Goal: Task Accomplishment & Management: Manage account settings

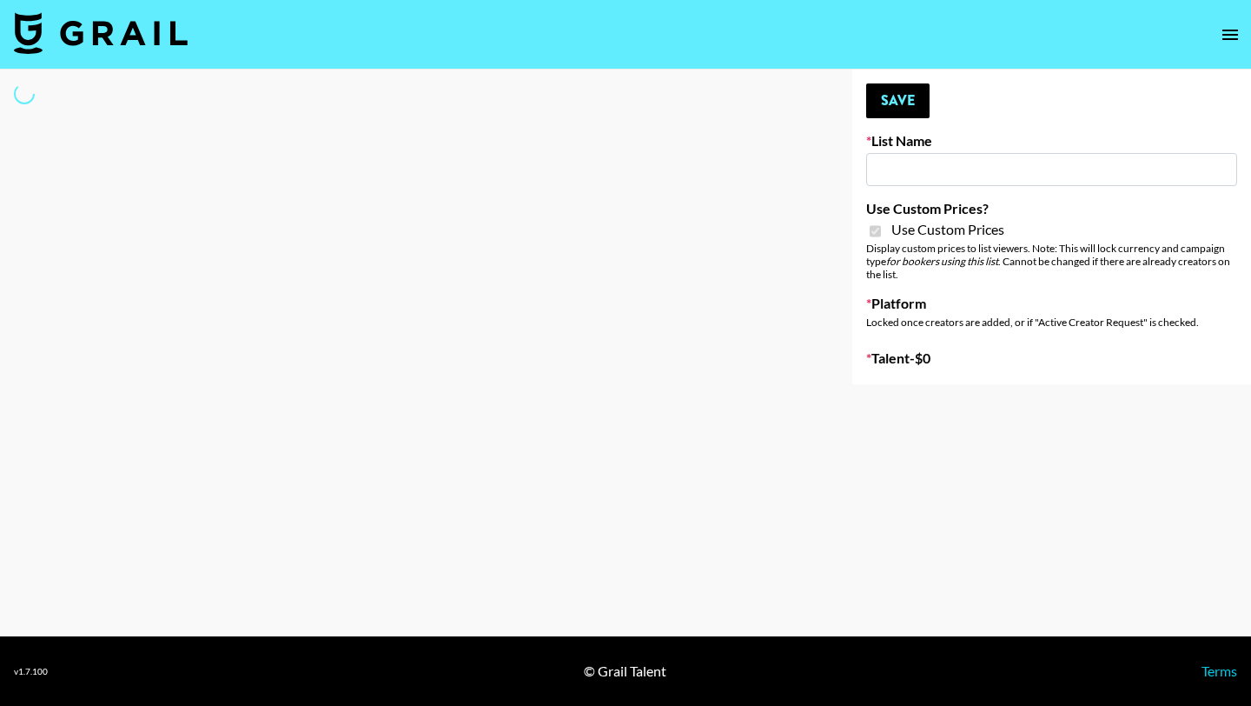
type input "Redence Beauty"
checkbox input "true"
select select "Brand"
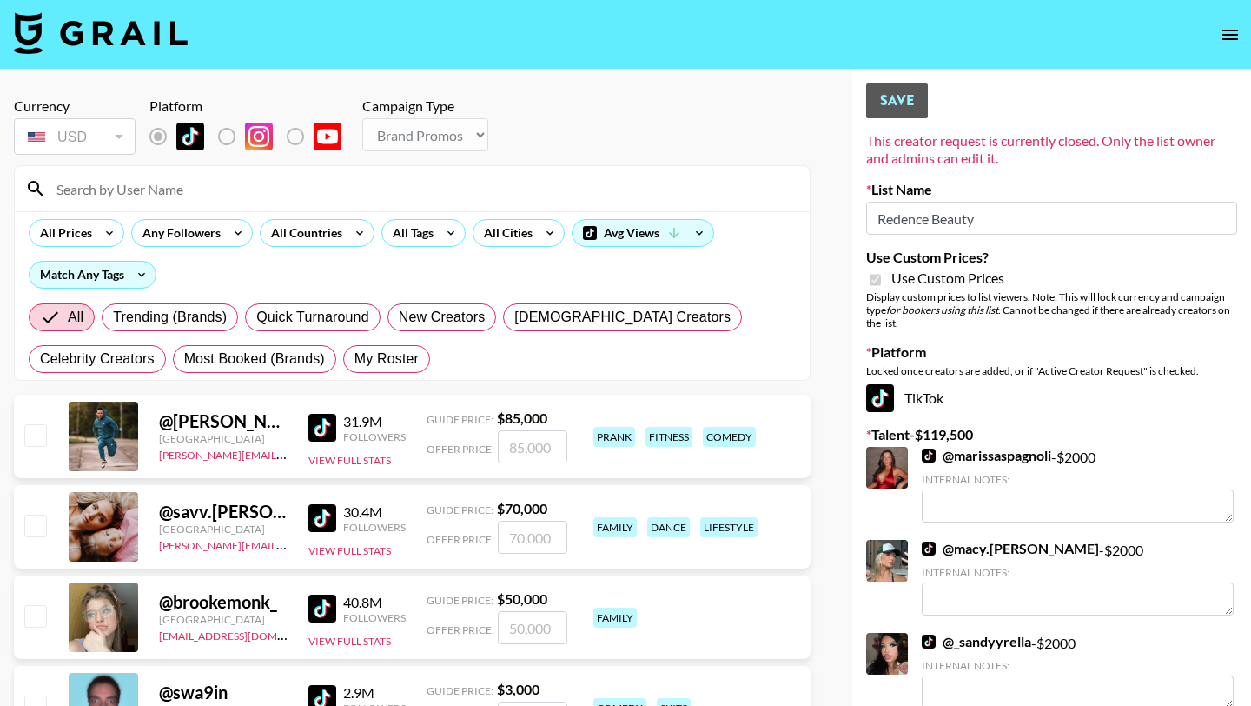
scroll to position [14, 0]
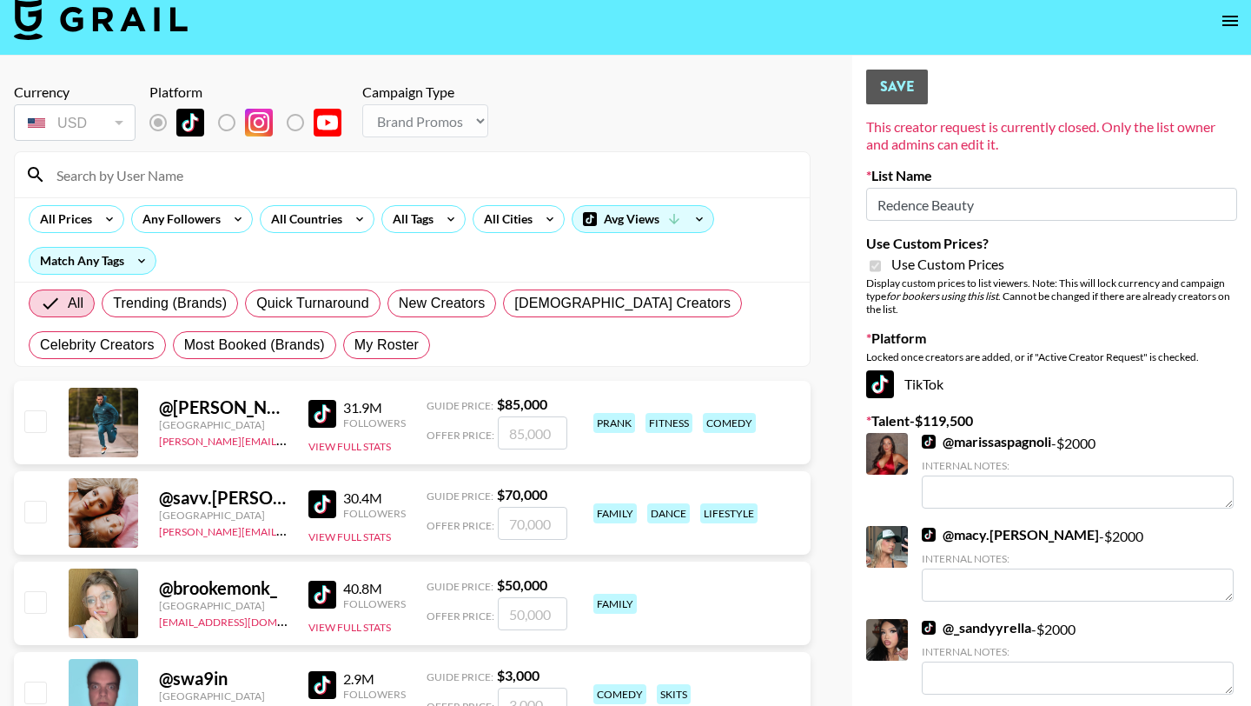
click at [268, 181] on input at bounding box center [422, 175] width 753 height 28
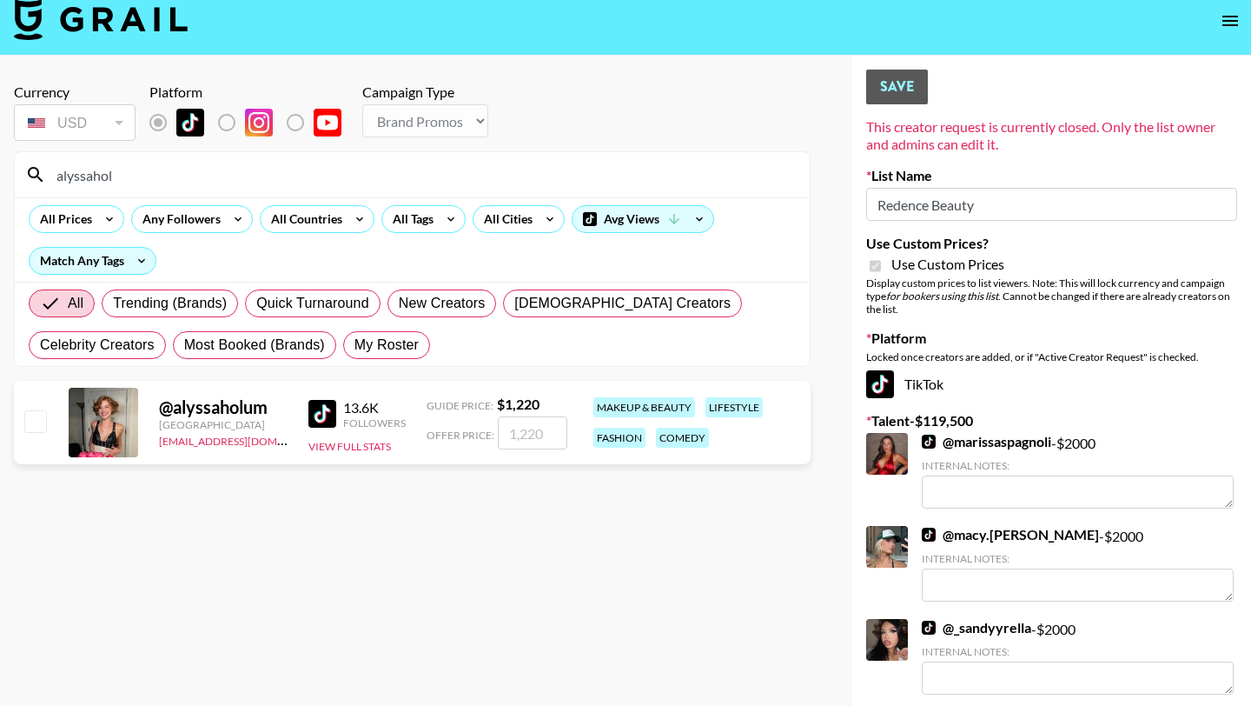
type input "alyssahol"
click at [535, 450] on div "@ alyssaholum United States slee@grail-talent.com 13.6K Followers View Full Sta…" at bounding box center [412, 422] width 797 height 83
click at [534, 439] on input "number" at bounding box center [533, 432] width 70 height 33
checkbox input "true"
type input "1220"
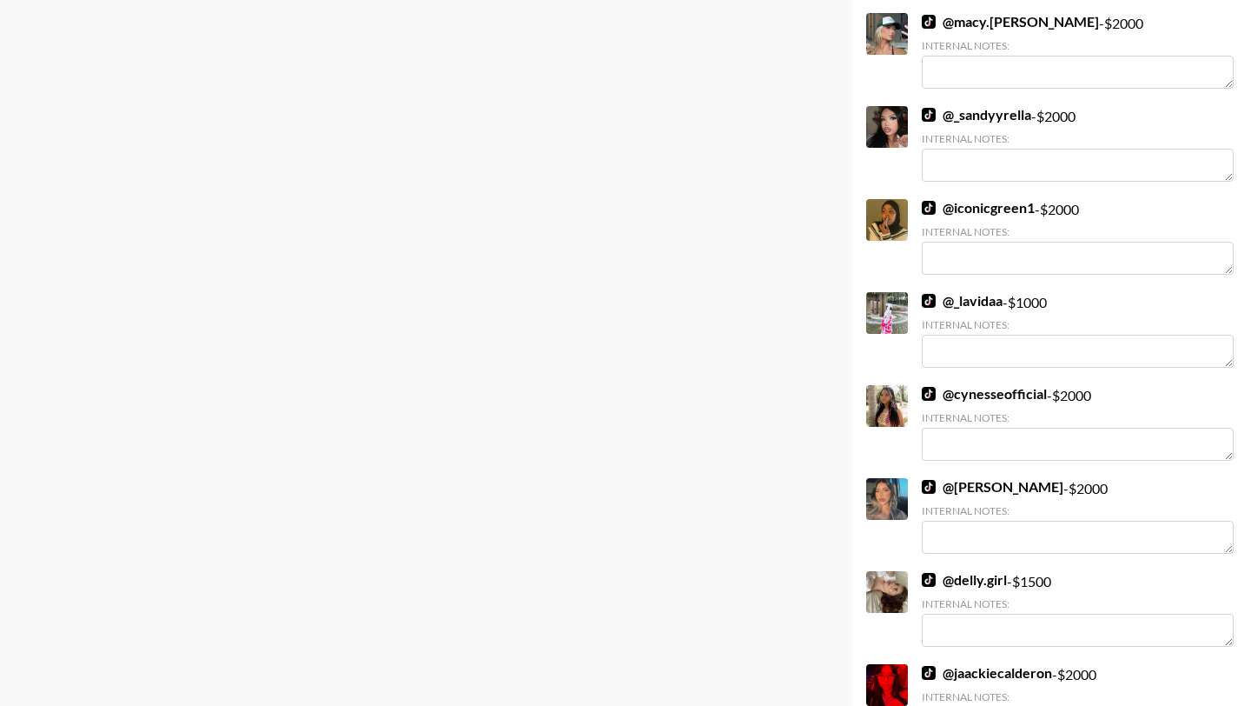
scroll to position [0, 0]
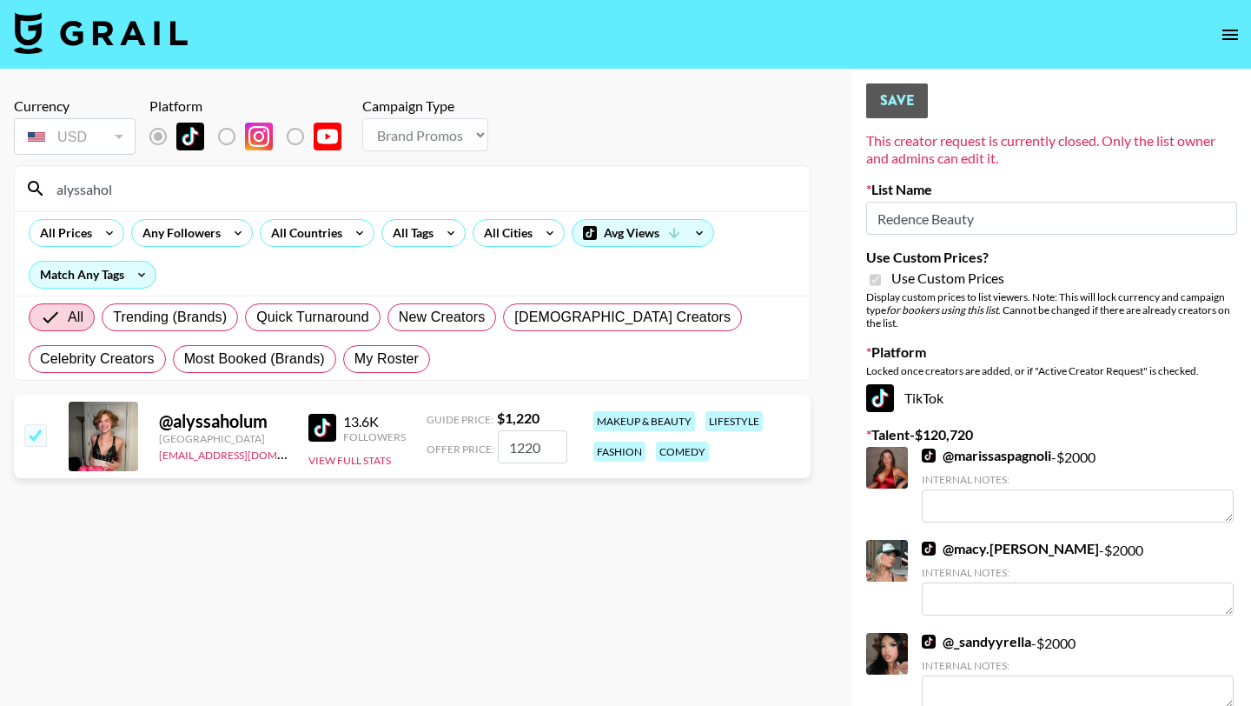
click at [544, 454] on input "1220" at bounding box center [533, 446] width 70 height 33
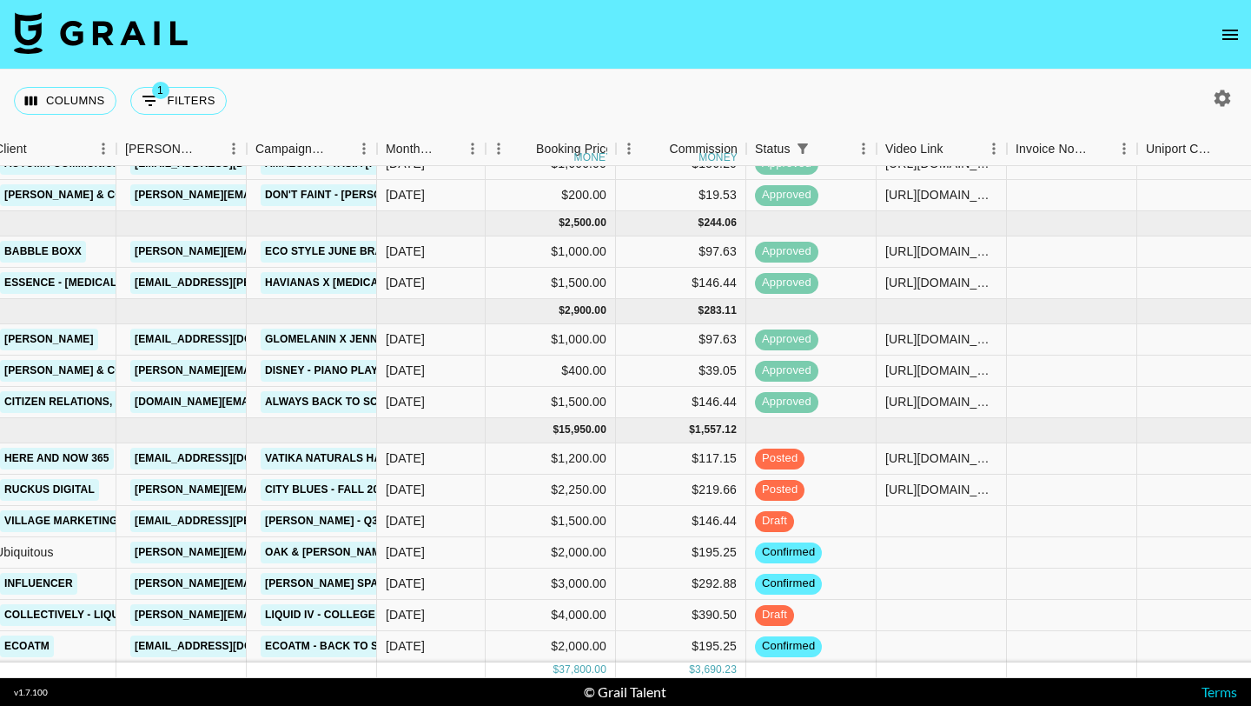
scroll to position [293, 373]
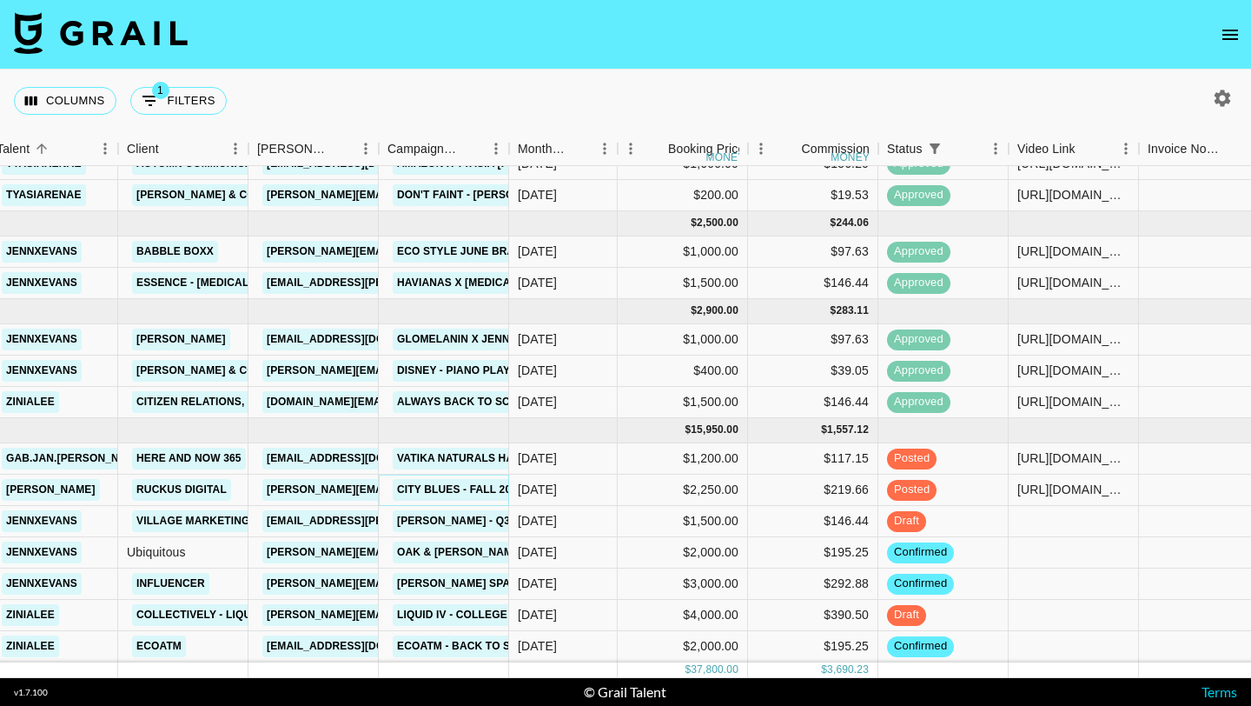
click at [431, 482] on link "City Blues - Fall 2025" at bounding box center [460, 490] width 135 height 22
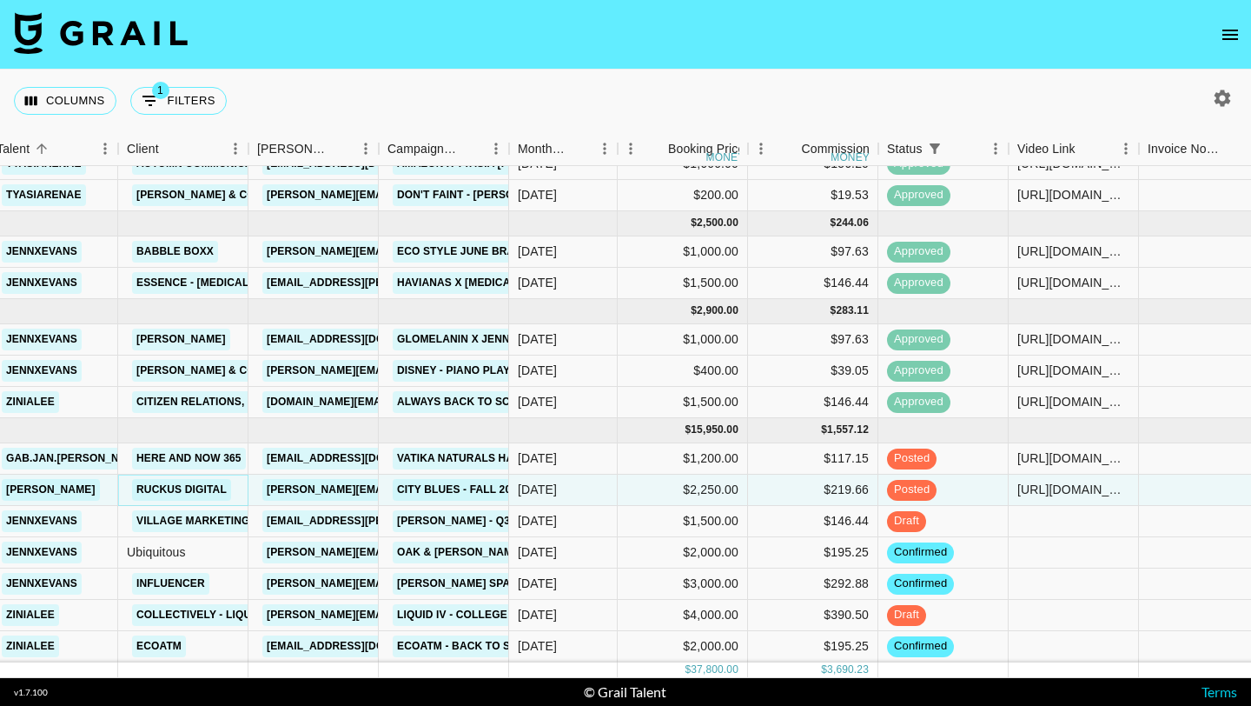
click at [166, 491] on link "Ruckus Digital" at bounding box center [181, 490] width 99 height 22
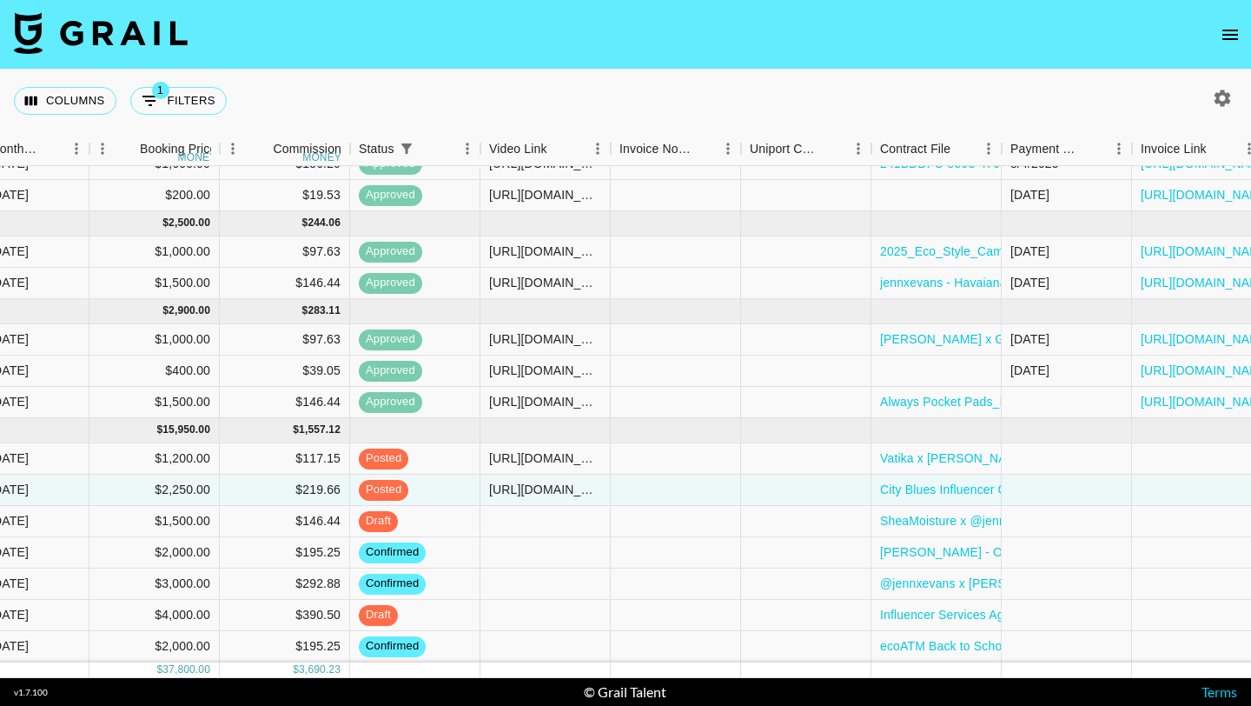
scroll to position [293, 982]
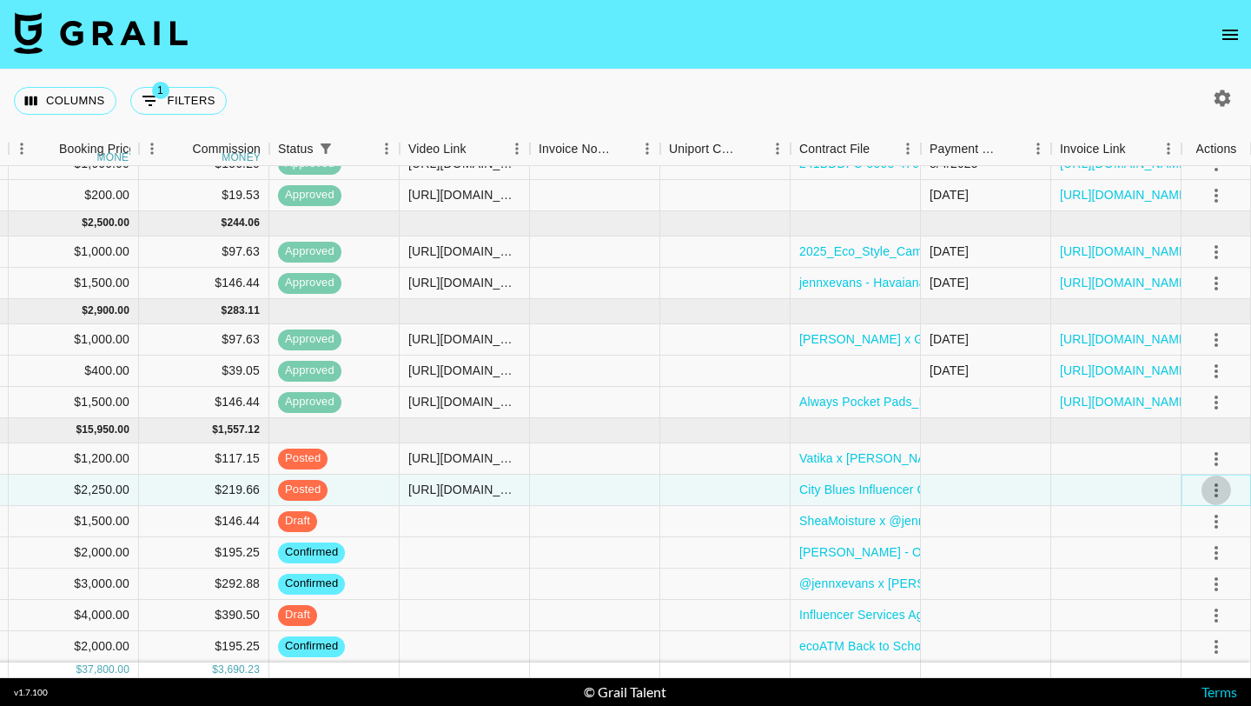
click at [1215, 490] on icon "select merge strategy" at bounding box center [1216, 490] width 3 height 14
click at [1177, 667] on ul "Confirm Decline Draft Created Cancel Approve" at bounding box center [1194, 590] width 113 height 170
click at [1184, 653] on div "Approve" at bounding box center [1178, 652] width 53 height 21
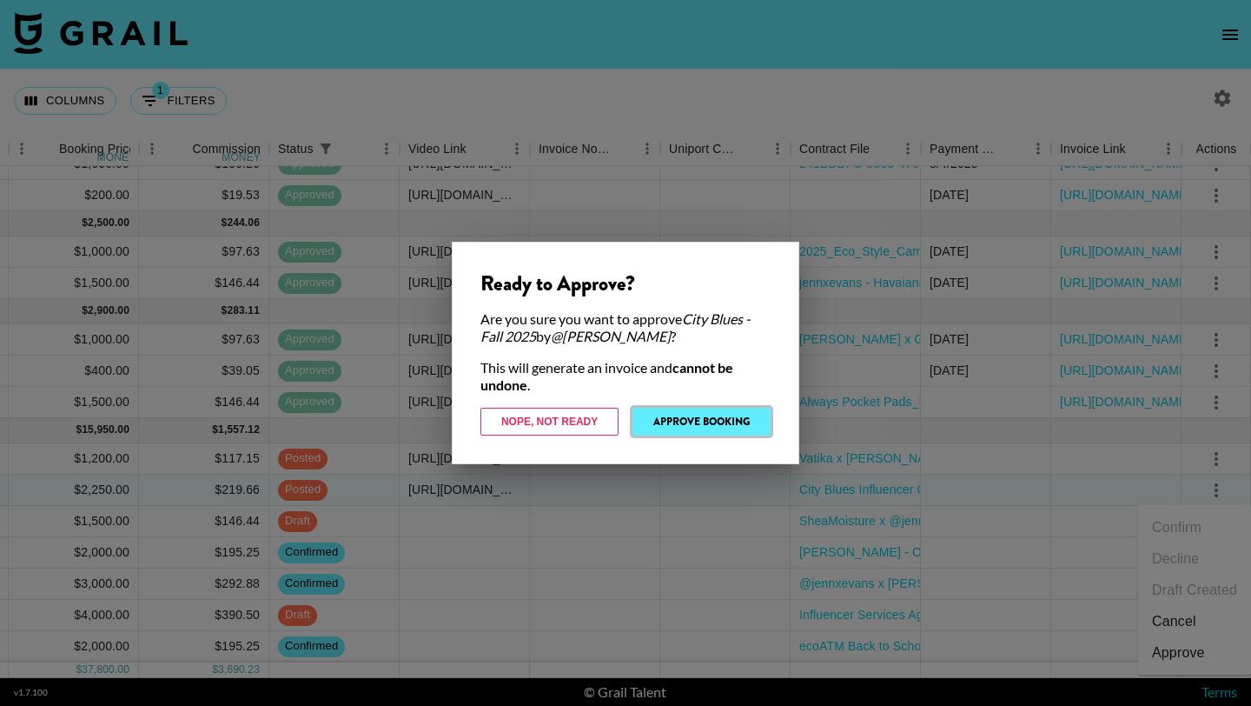
click at [690, 425] on button "Approve Booking" at bounding box center [702, 422] width 138 height 28
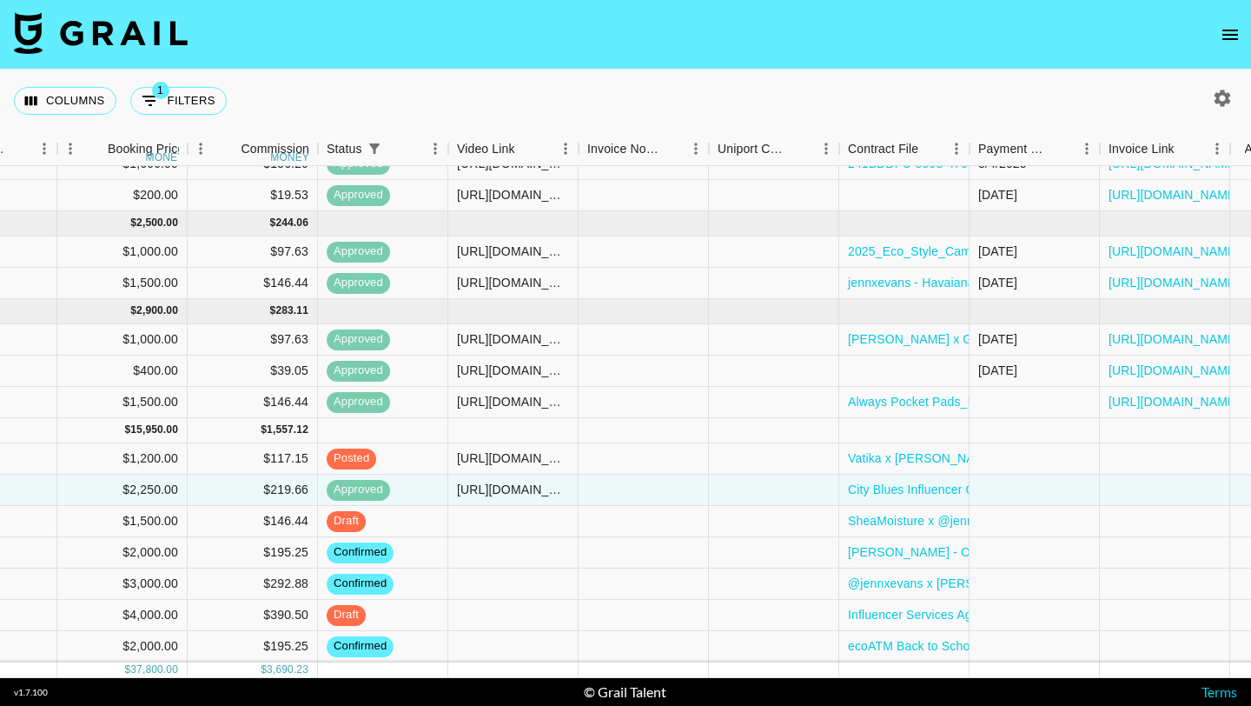
scroll to position [293, 929]
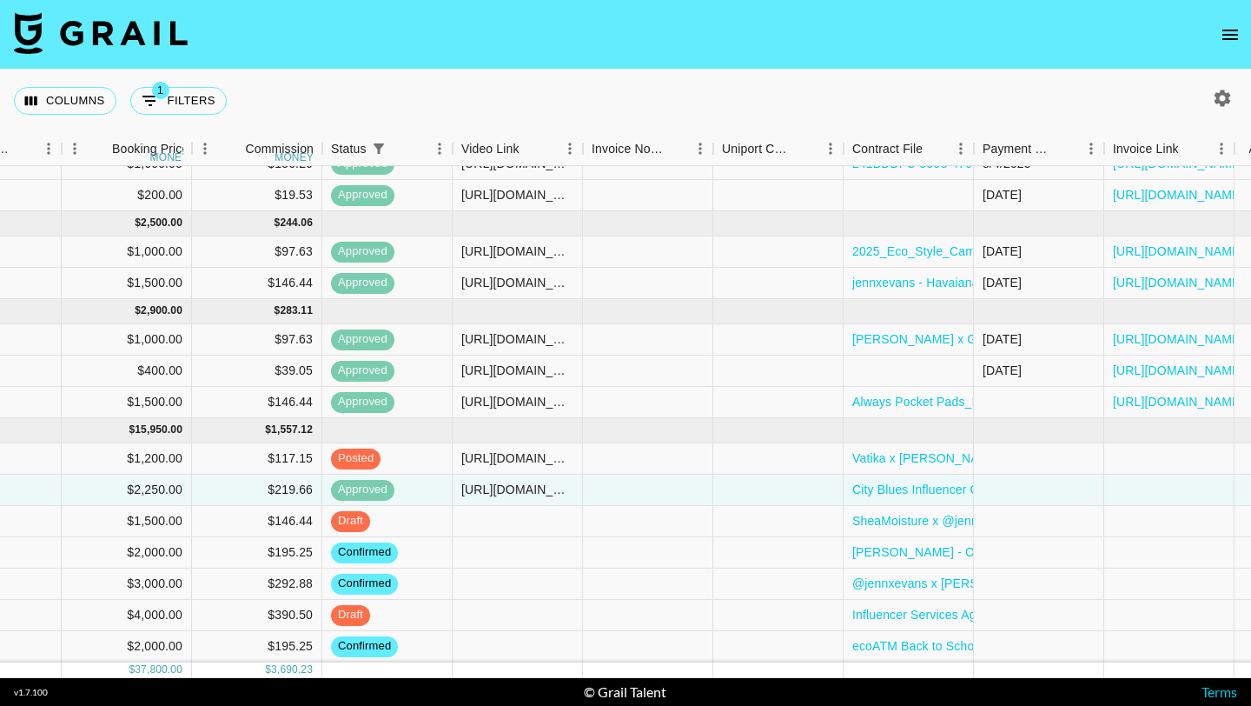
click at [1229, 36] on icon "open drawer" at bounding box center [1230, 34] width 21 height 21
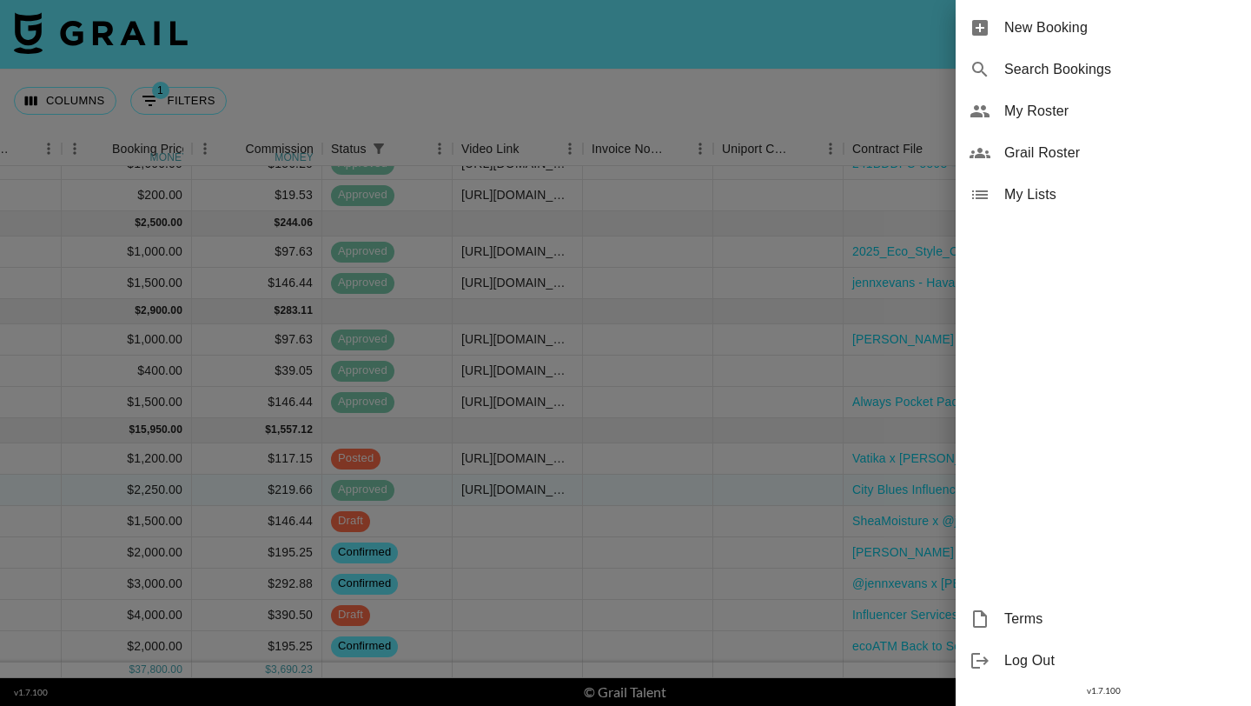
click at [1070, 105] on span "My Roster" at bounding box center [1120, 111] width 233 height 21
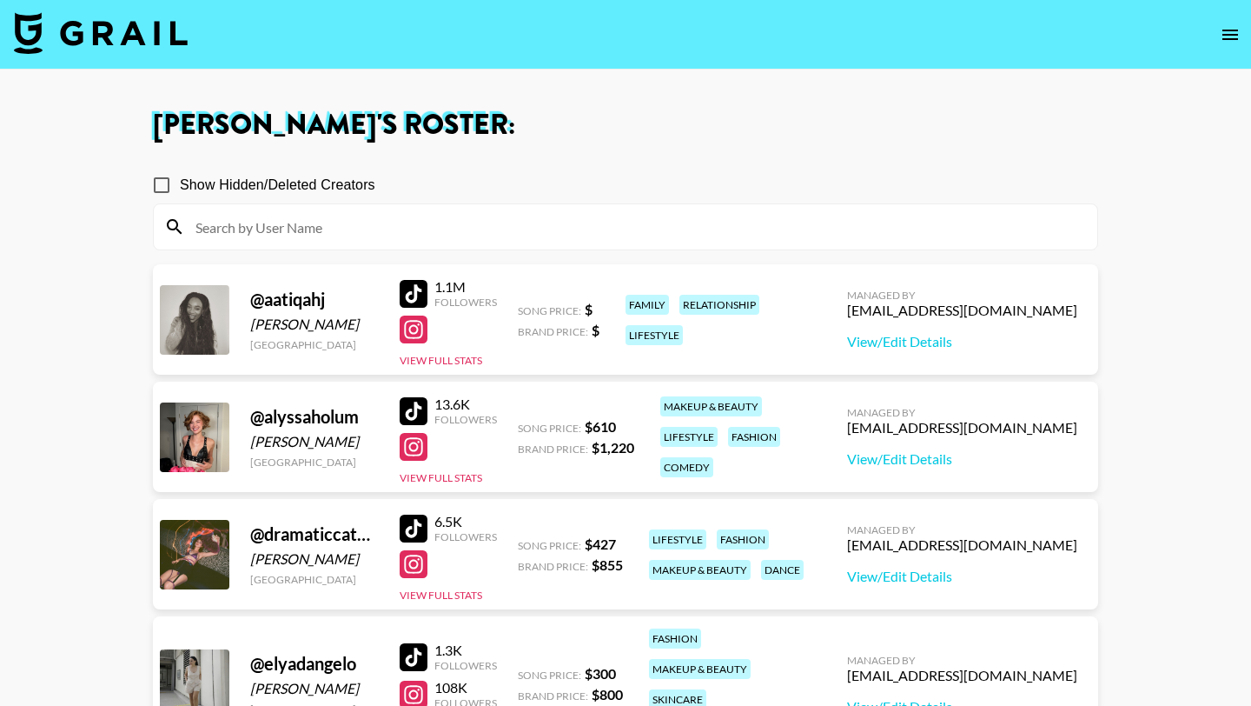
scroll to position [73, 0]
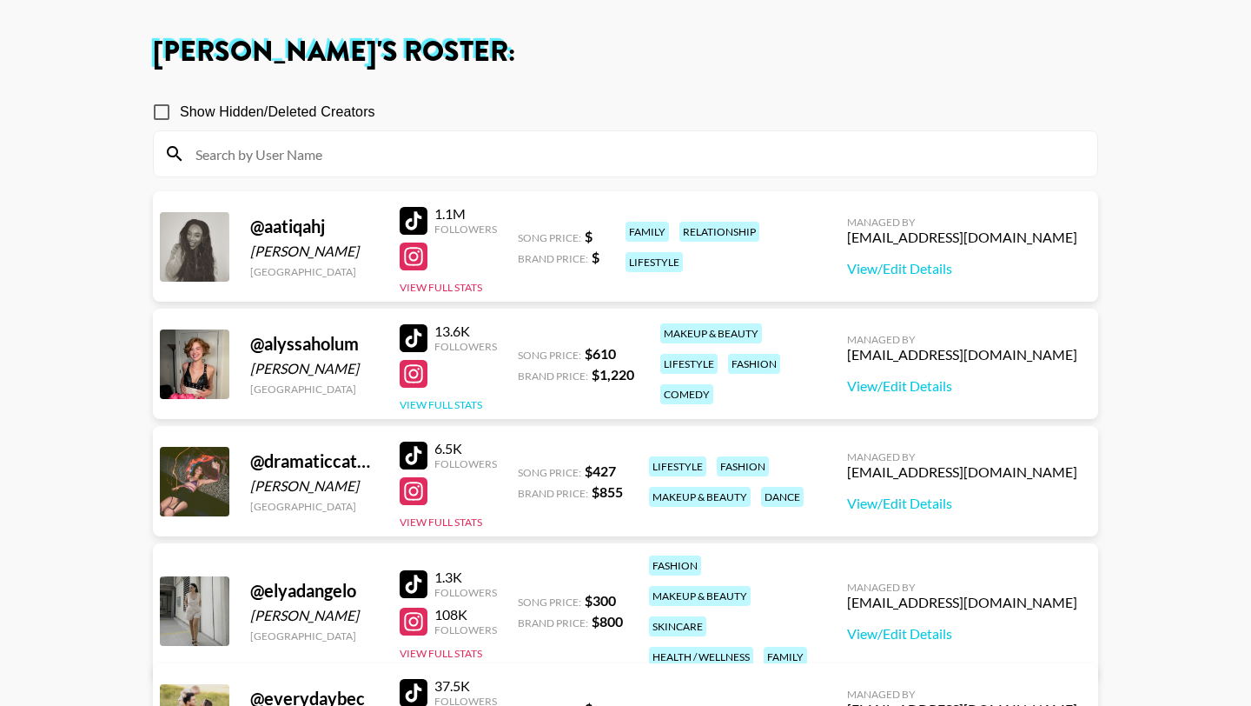
click at [432, 401] on button "View Full Stats" at bounding box center [441, 404] width 83 height 13
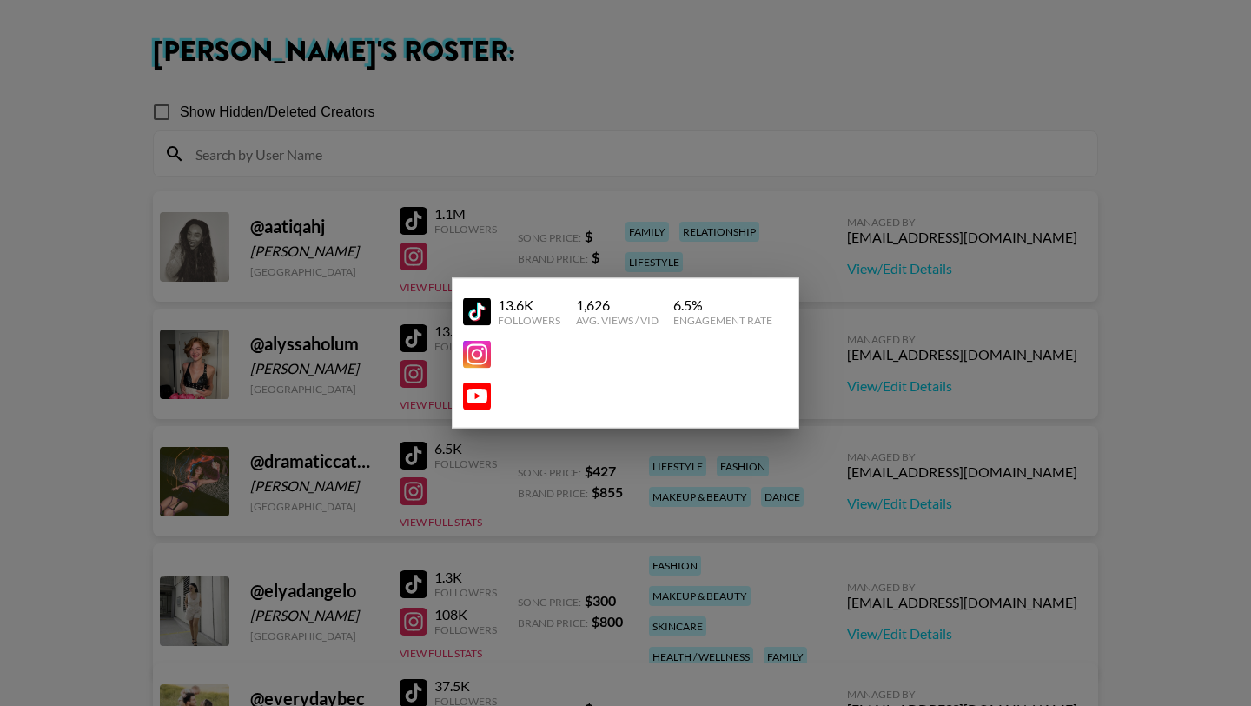
click at [479, 316] on img at bounding box center [477, 311] width 28 height 28
click at [481, 350] on img at bounding box center [477, 355] width 28 height 28
click at [837, 167] on div at bounding box center [625, 353] width 1251 height 706
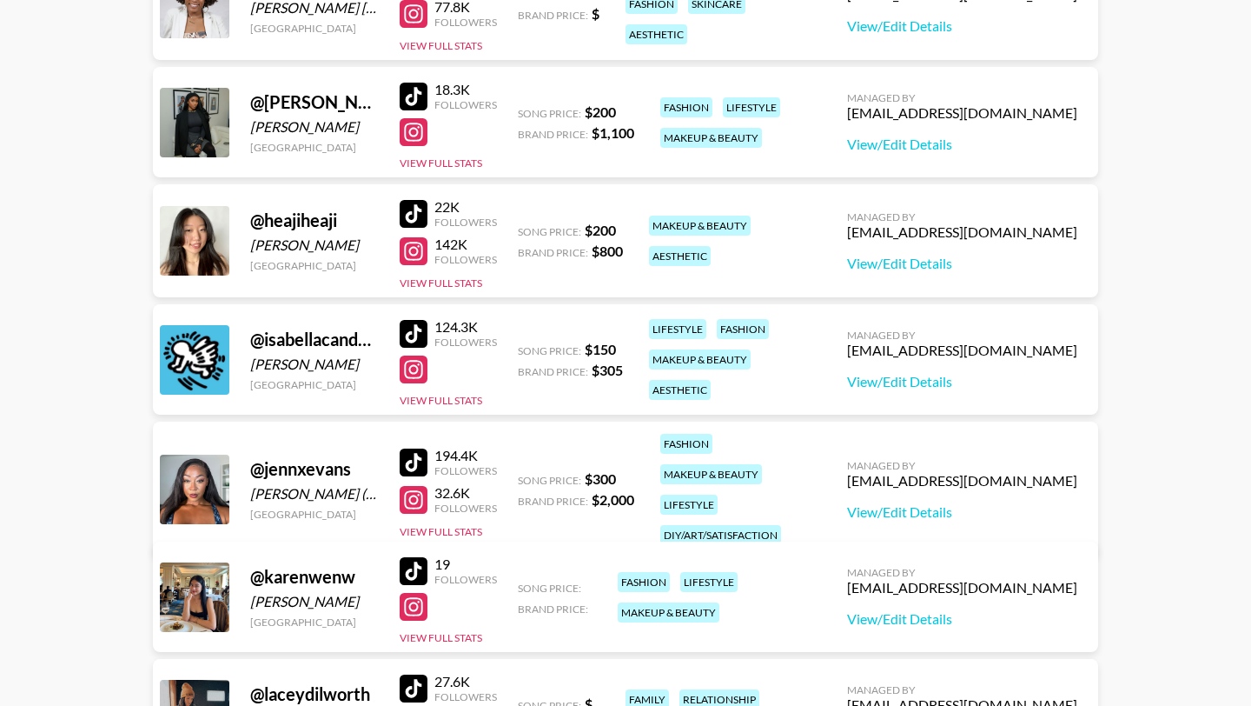
scroll to position [913, 0]
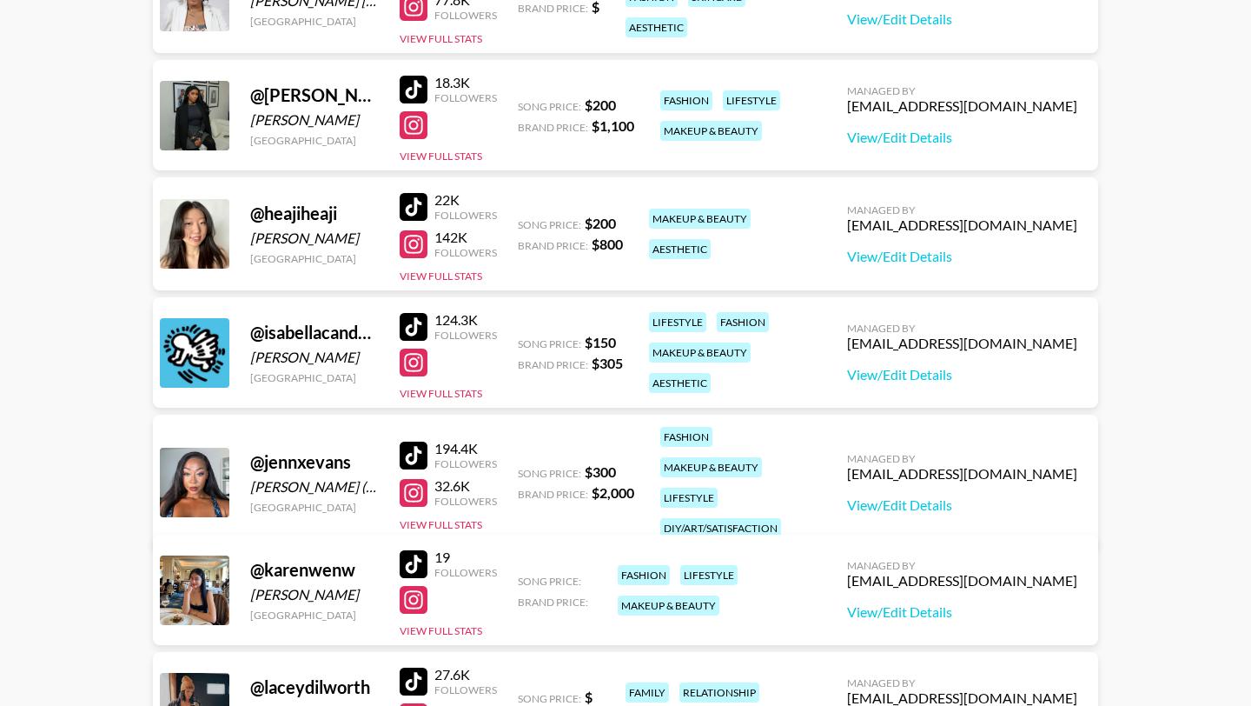
click at [409, 368] on div at bounding box center [414, 362] width 28 height 28
click at [410, 320] on div at bounding box center [414, 327] width 28 height 28
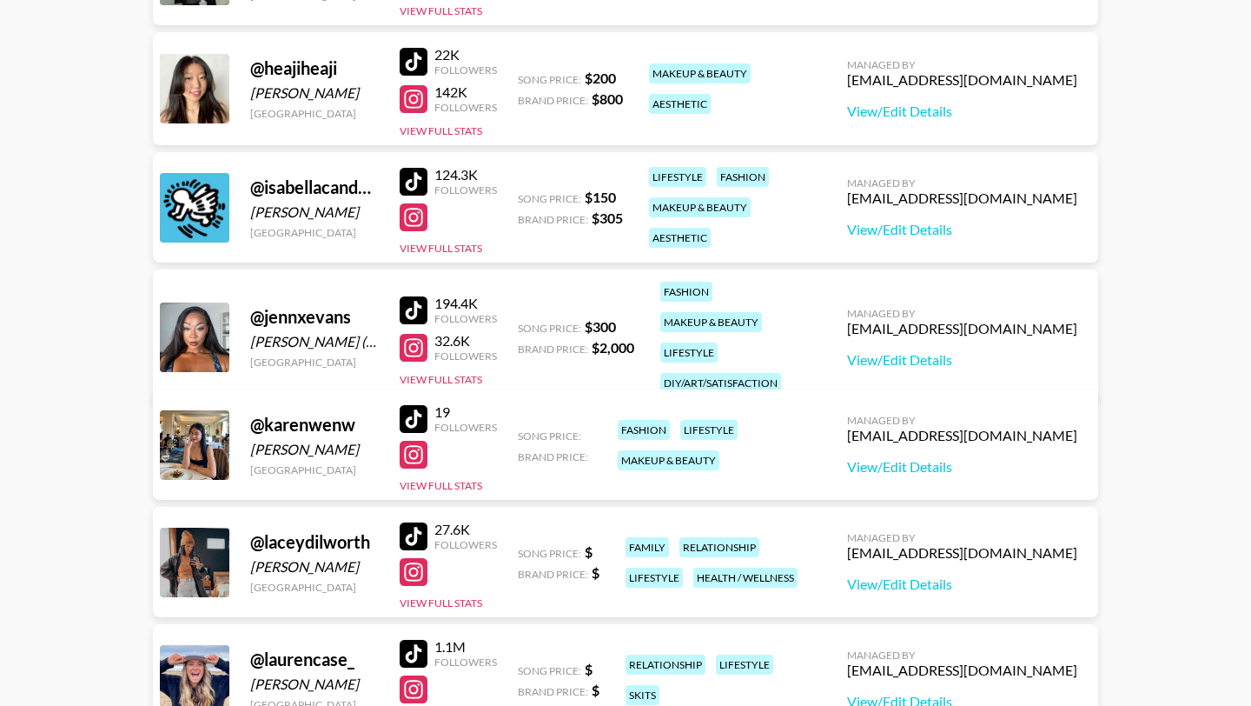
scroll to position [1057, 0]
click at [424, 463] on div at bounding box center [414, 455] width 28 height 28
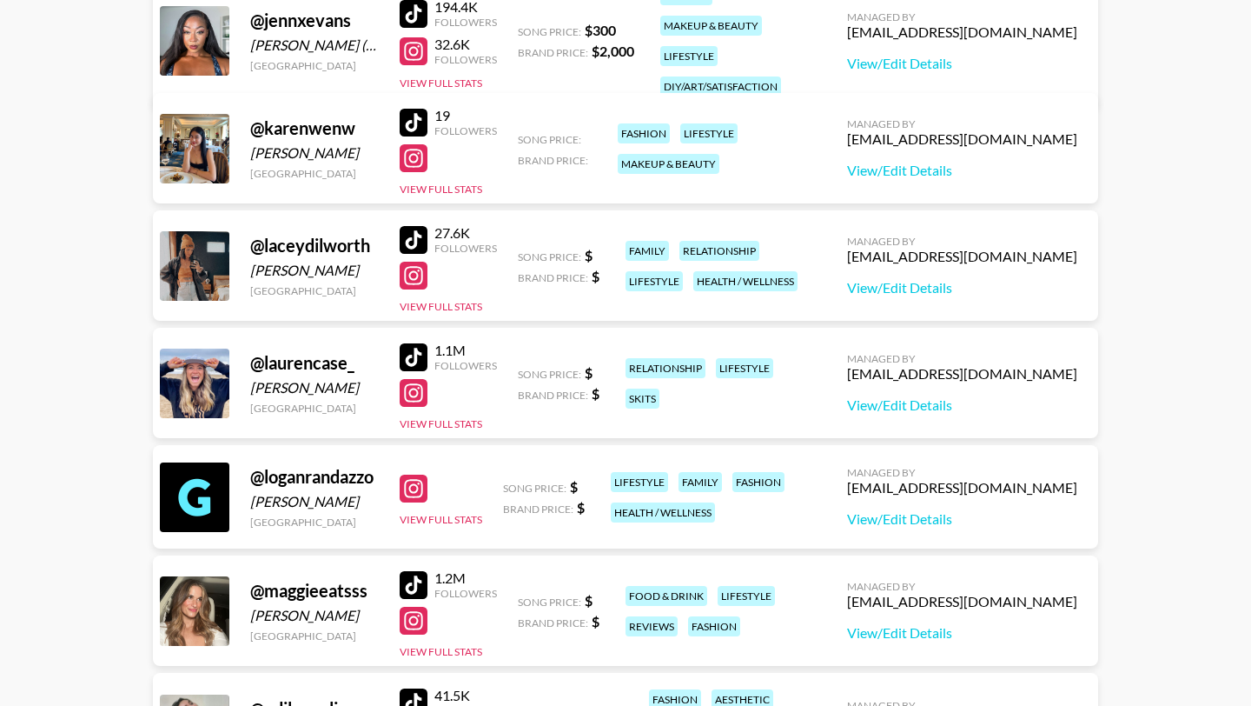
scroll to position [1315, 0]
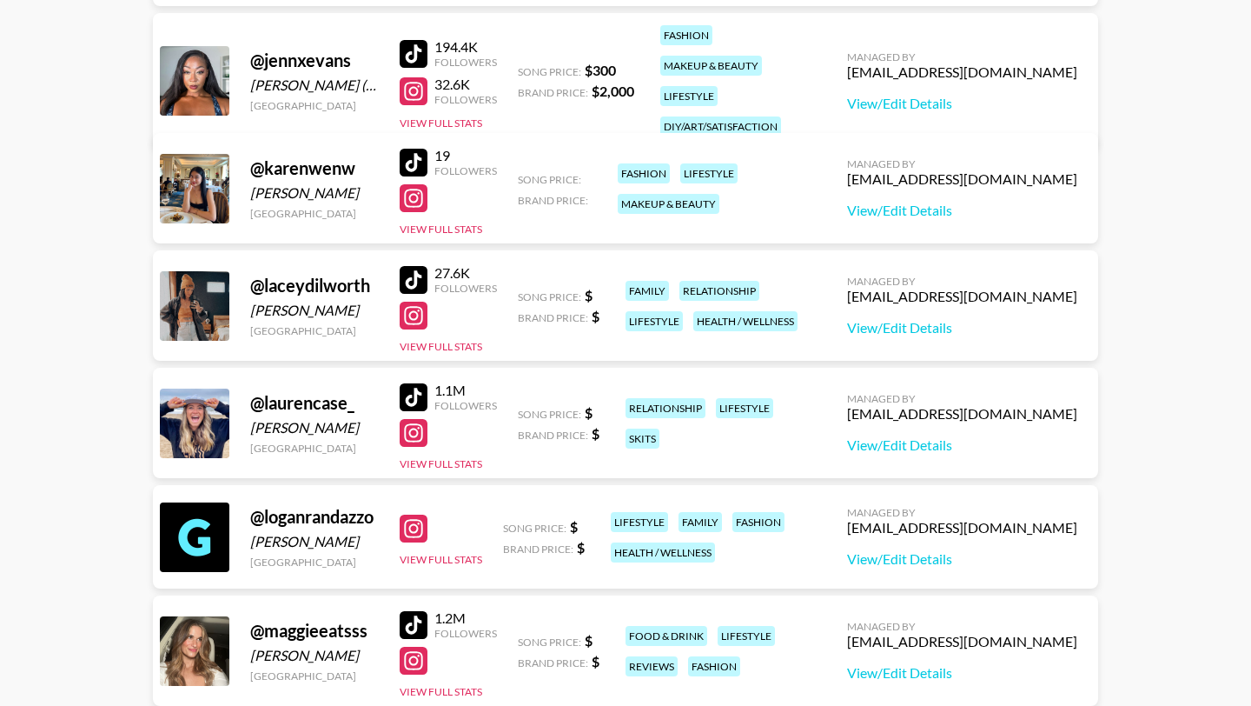
click at [418, 322] on div at bounding box center [414, 316] width 28 height 28
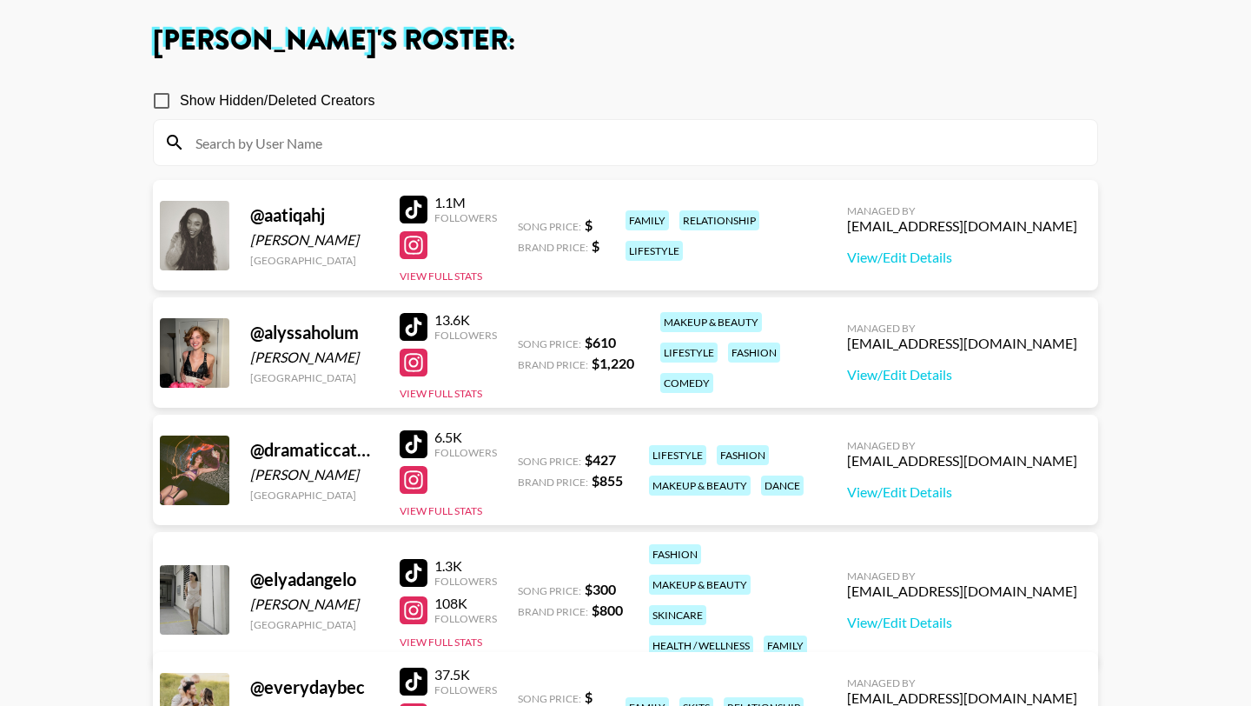
scroll to position [0, 0]
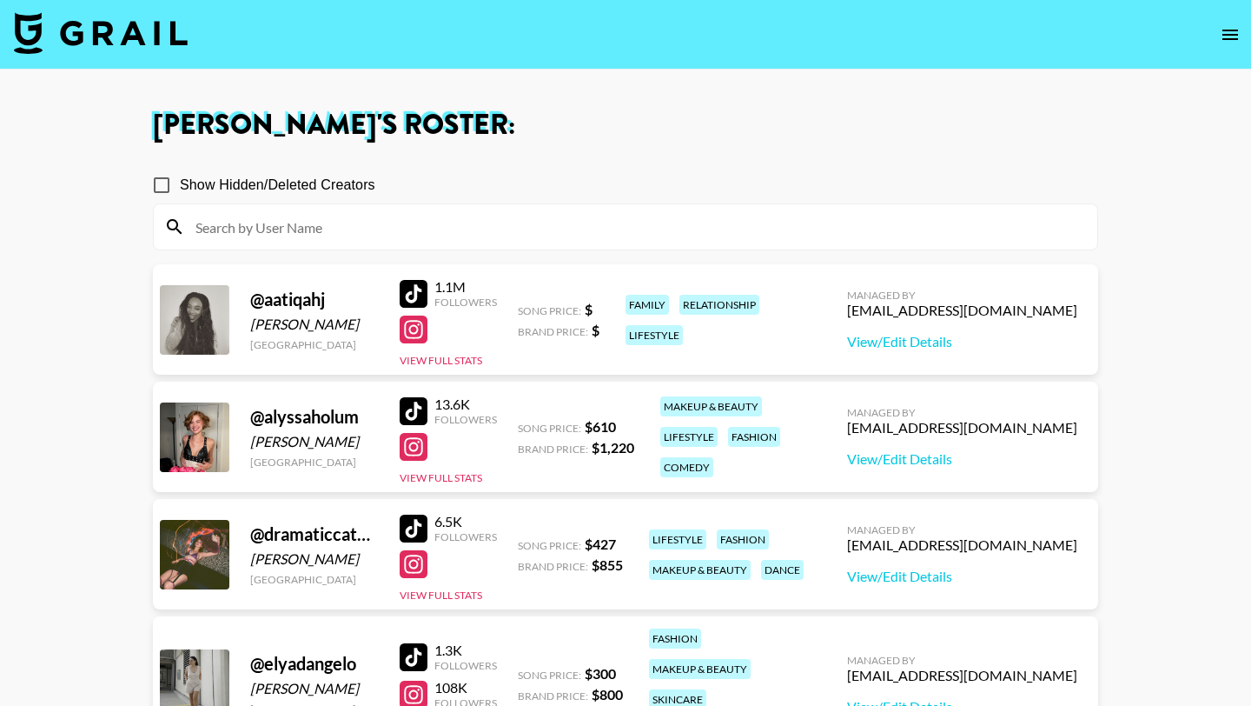
click at [417, 331] on div at bounding box center [414, 329] width 28 height 28
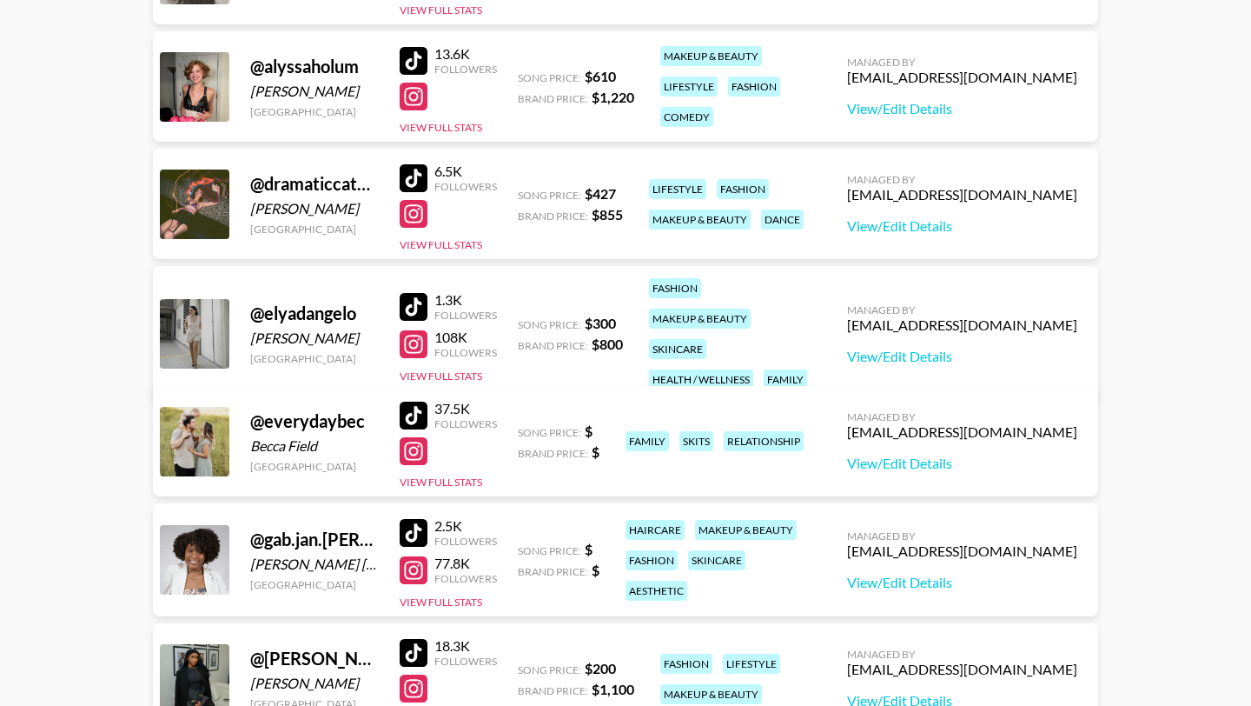
scroll to position [491, 0]
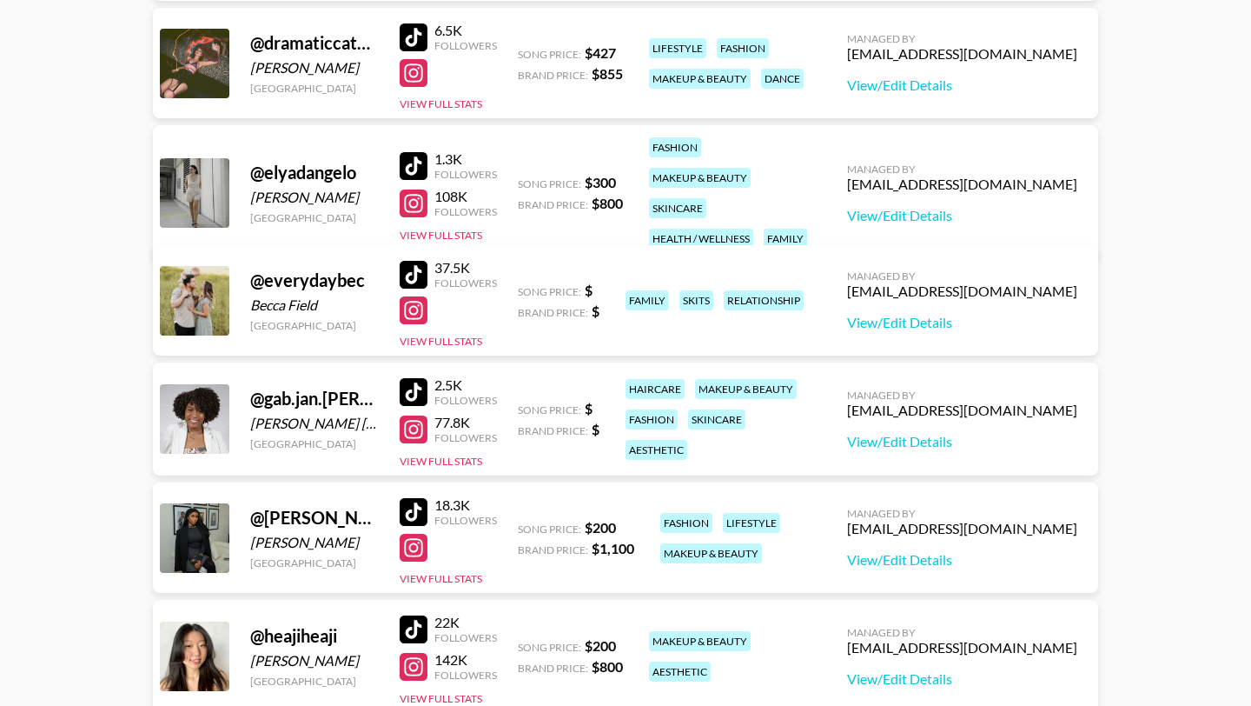
click at [412, 303] on div at bounding box center [414, 310] width 28 height 28
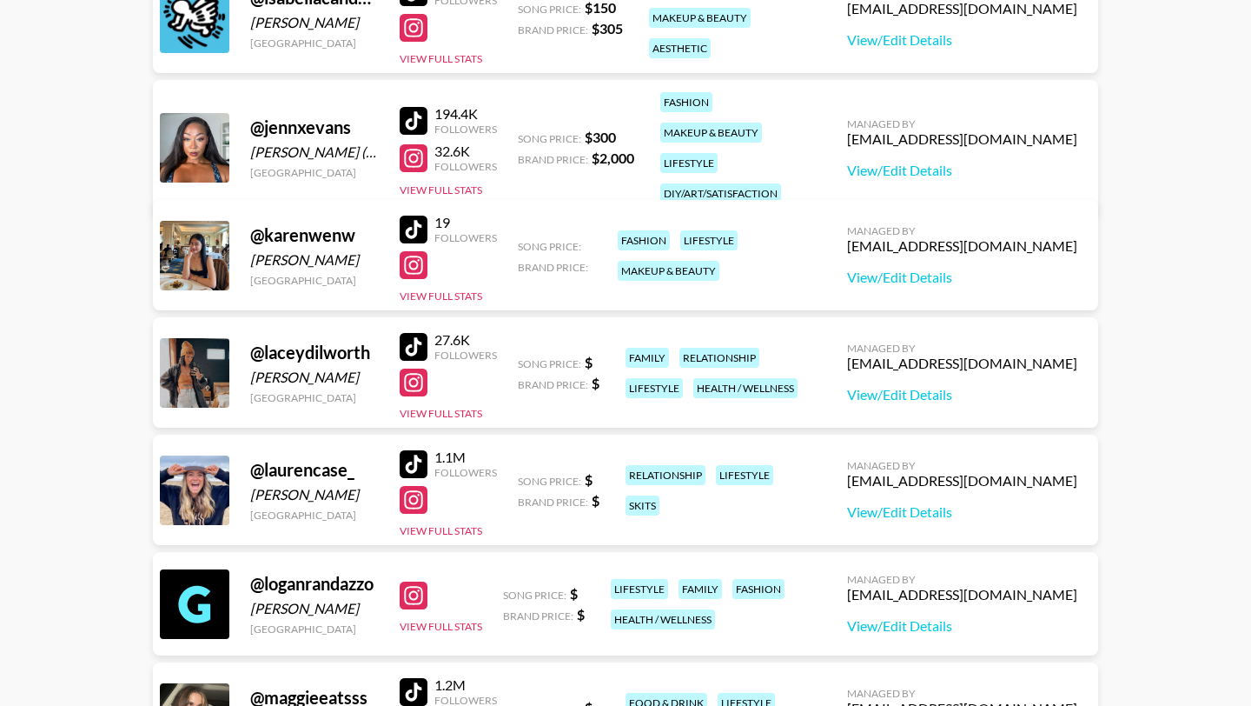
scroll to position [1376, 0]
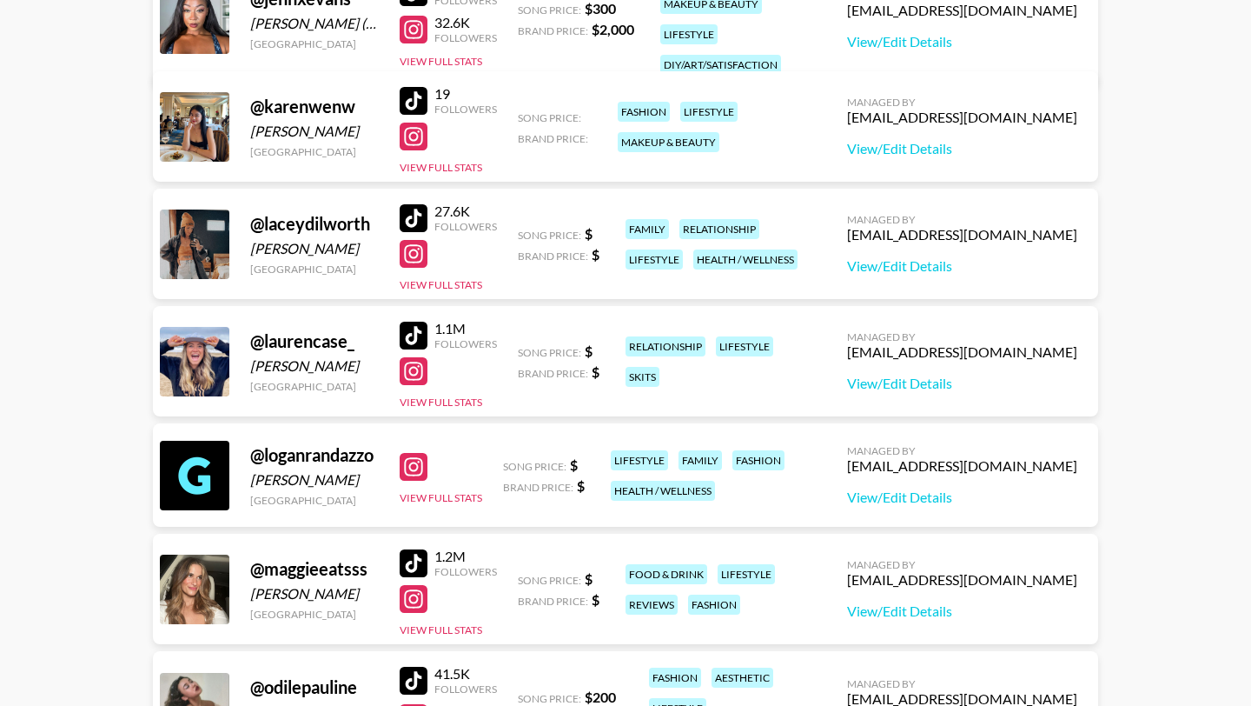
click at [412, 247] on div at bounding box center [414, 254] width 28 height 28
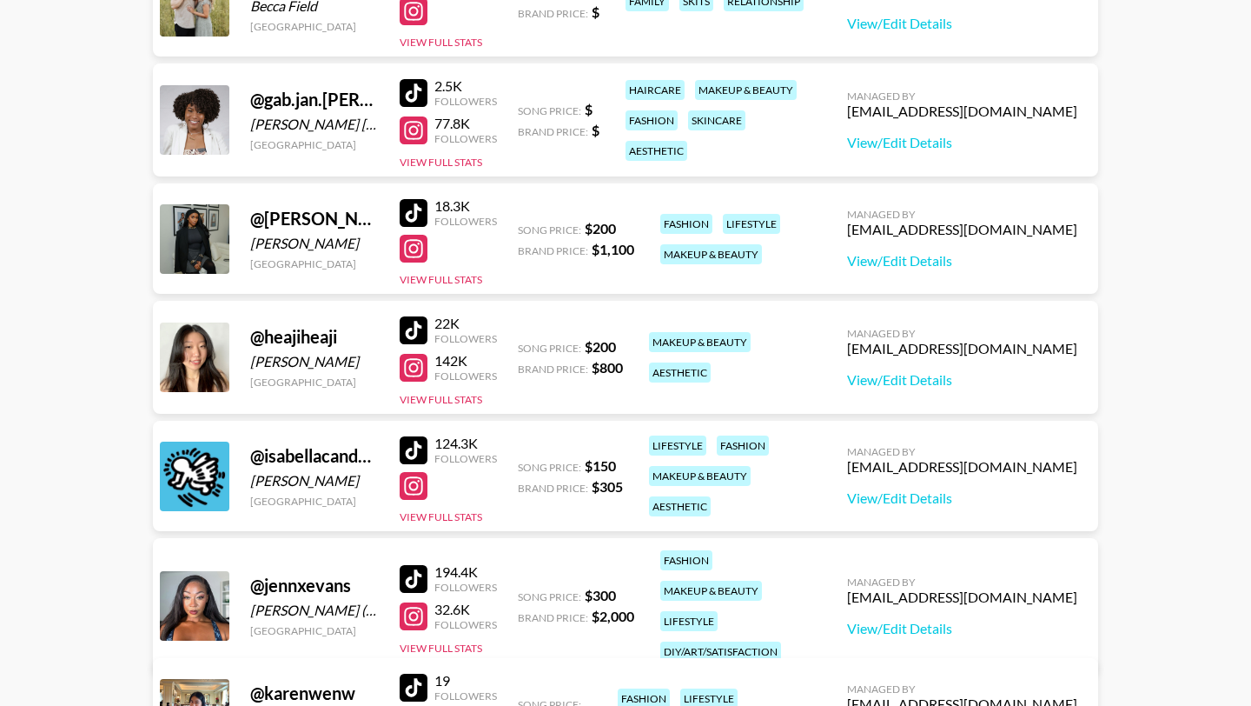
scroll to position [0, 0]
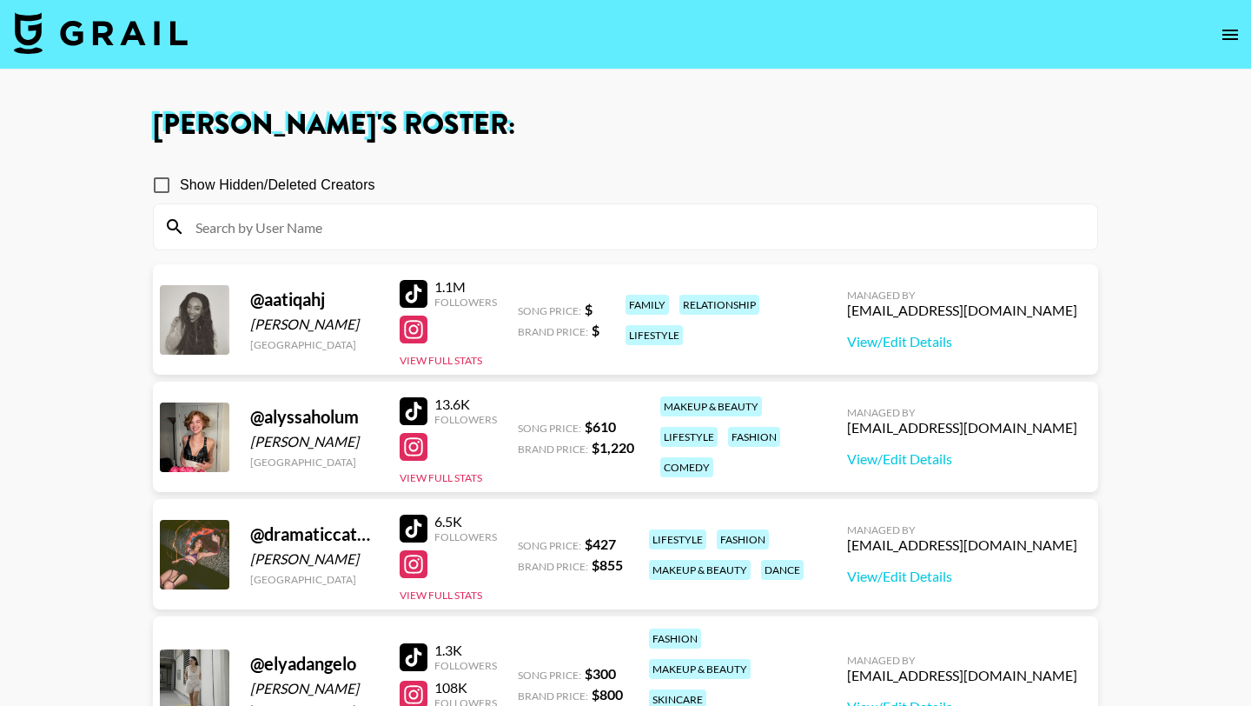
click at [422, 327] on div at bounding box center [414, 329] width 28 height 28
click at [408, 272] on div "1.1M Followers View Full Stats" at bounding box center [448, 319] width 97 height 96
click at [408, 289] on div at bounding box center [414, 294] width 28 height 28
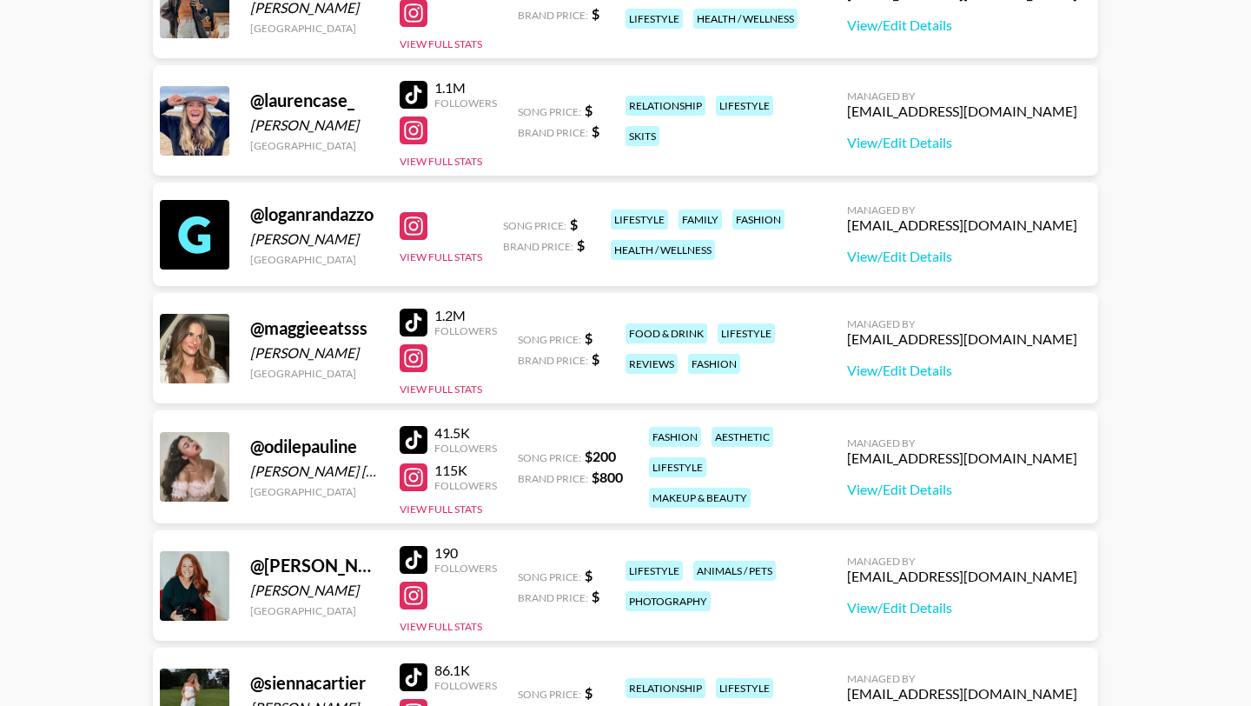
scroll to position [1603, 0]
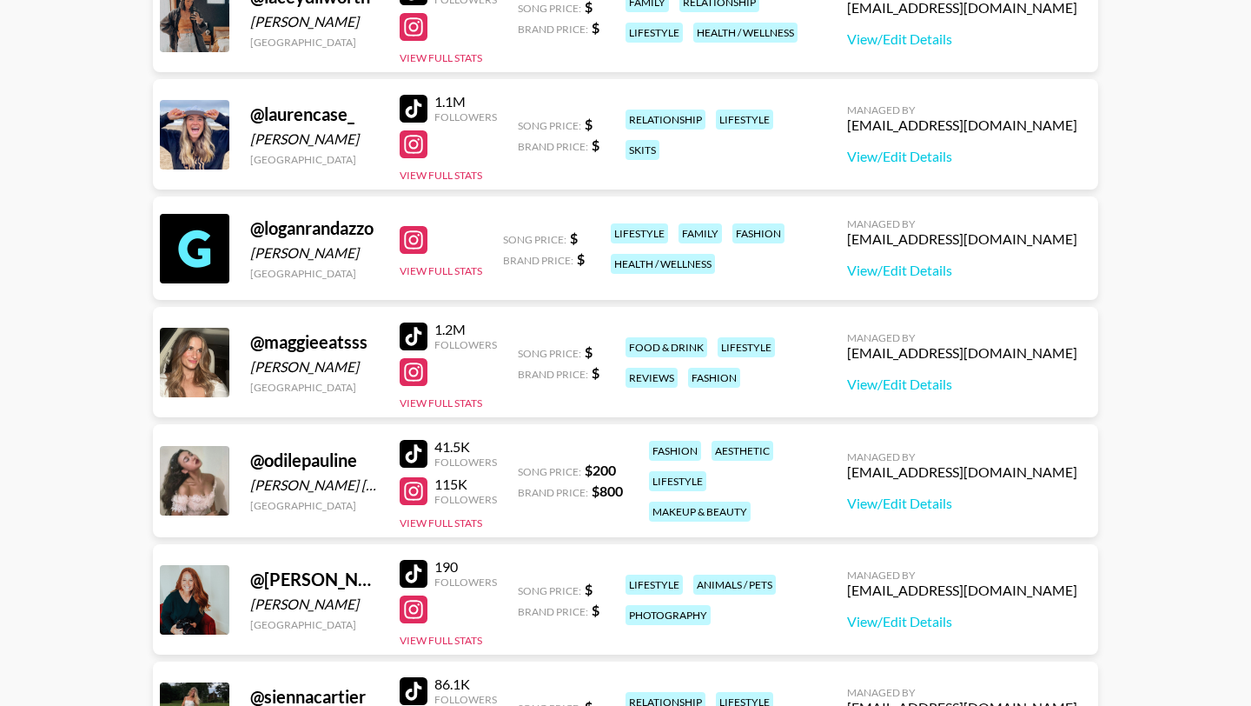
click at [423, 247] on div at bounding box center [414, 240] width 28 height 28
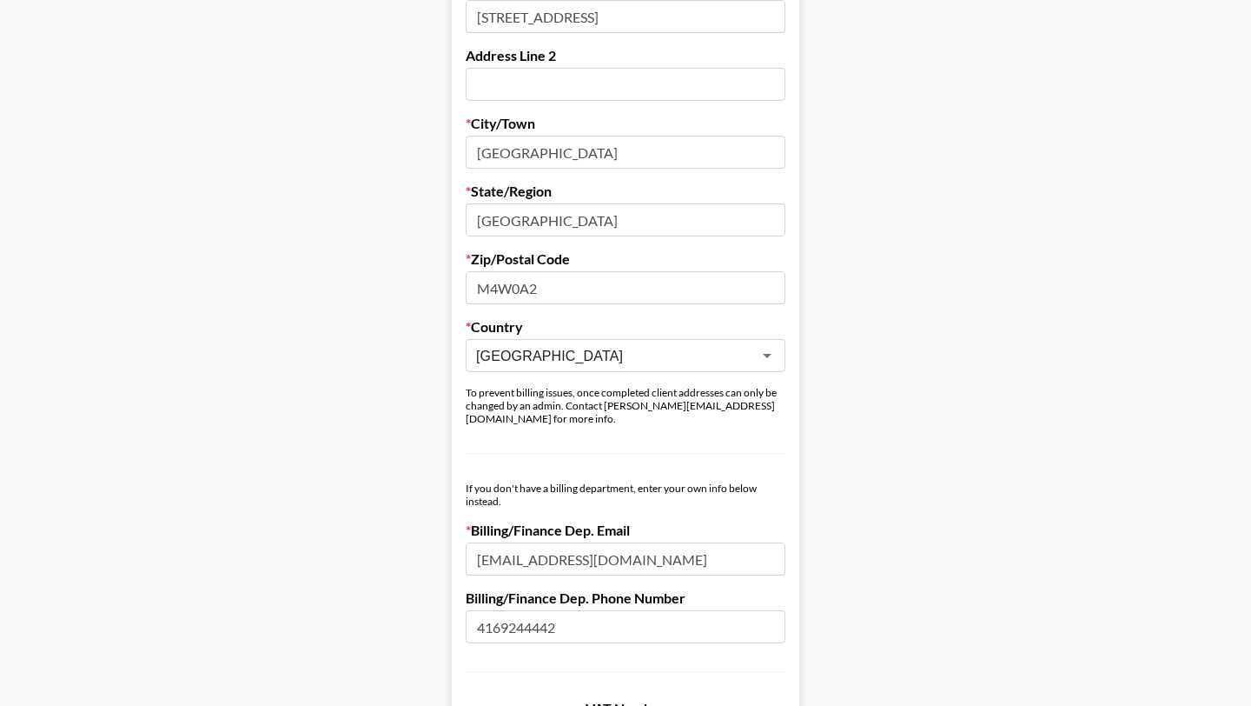
scroll to position [648, 0]
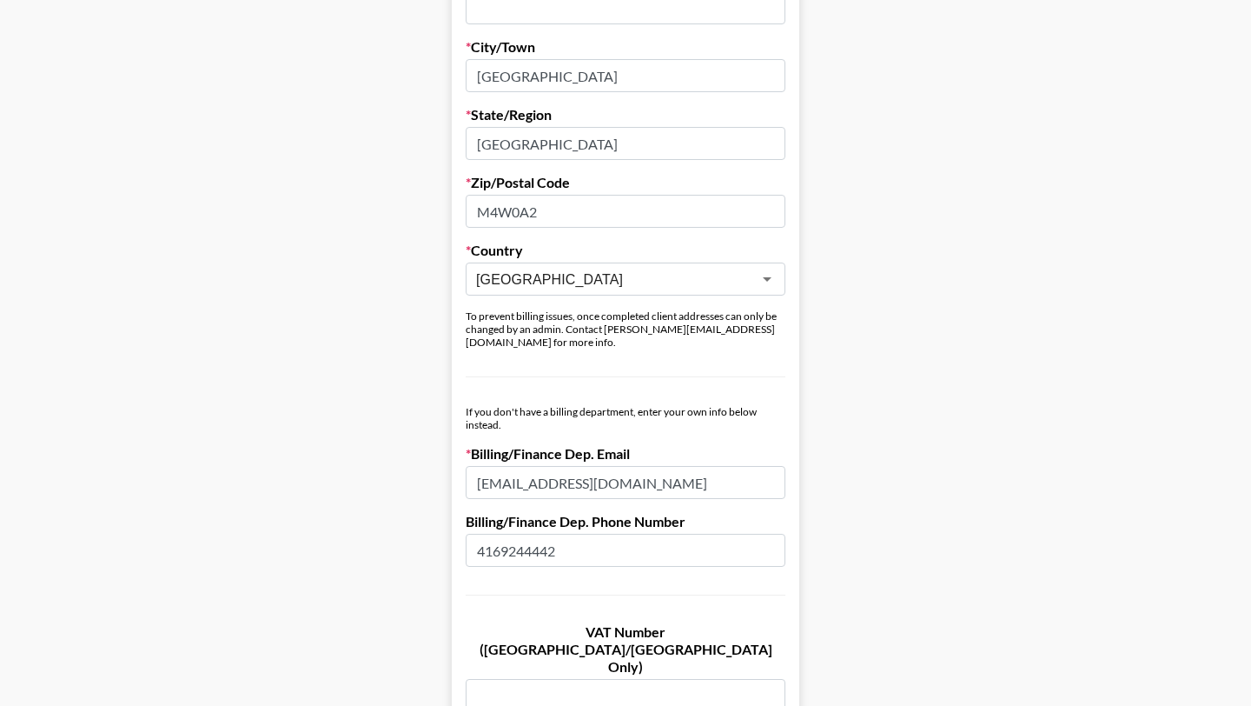
click at [569, 448] on label "Billing/Finance Dep. Email" at bounding box center [626, 453] width 320 height 17
click at [553, 478] on input "accountspayable@apexpr.com" at bounding box center [626, 482] width 320 height 33
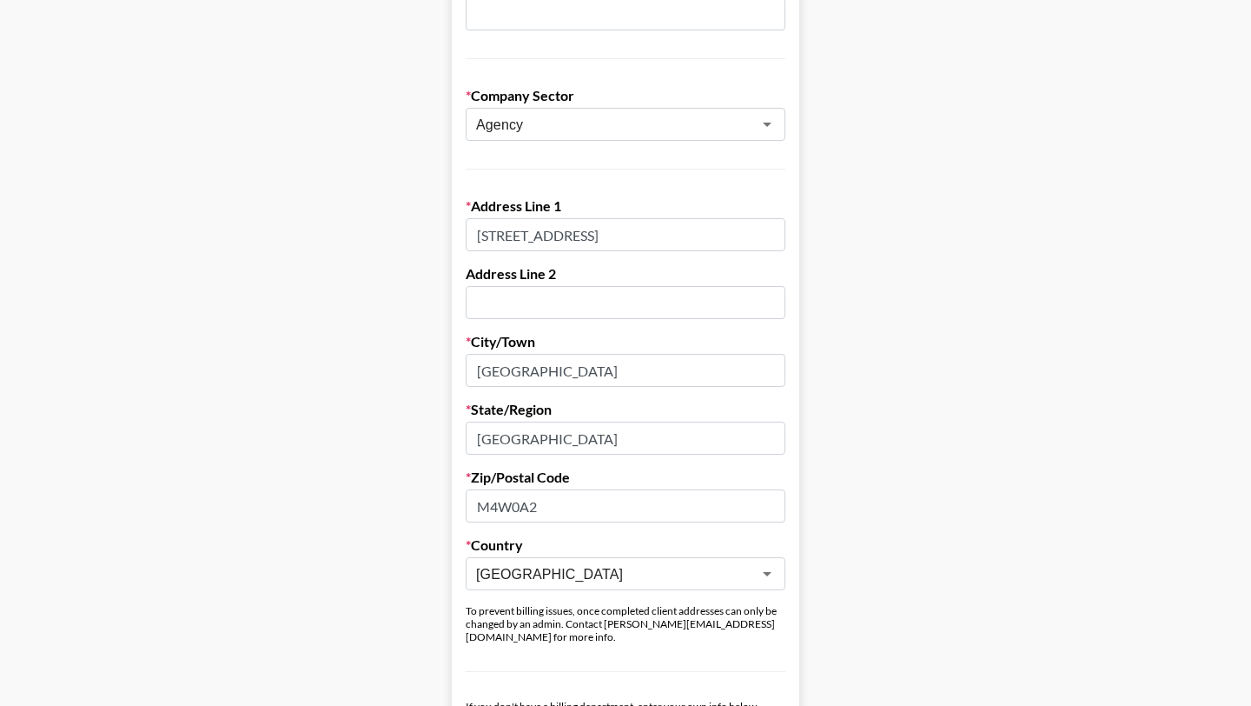
click at [429, 374] on main "Send New Client Form to Client Copy Link to Client Form Company Name Ruckus Dig…" at bounding box center [625, 665] width 1223 height 1843
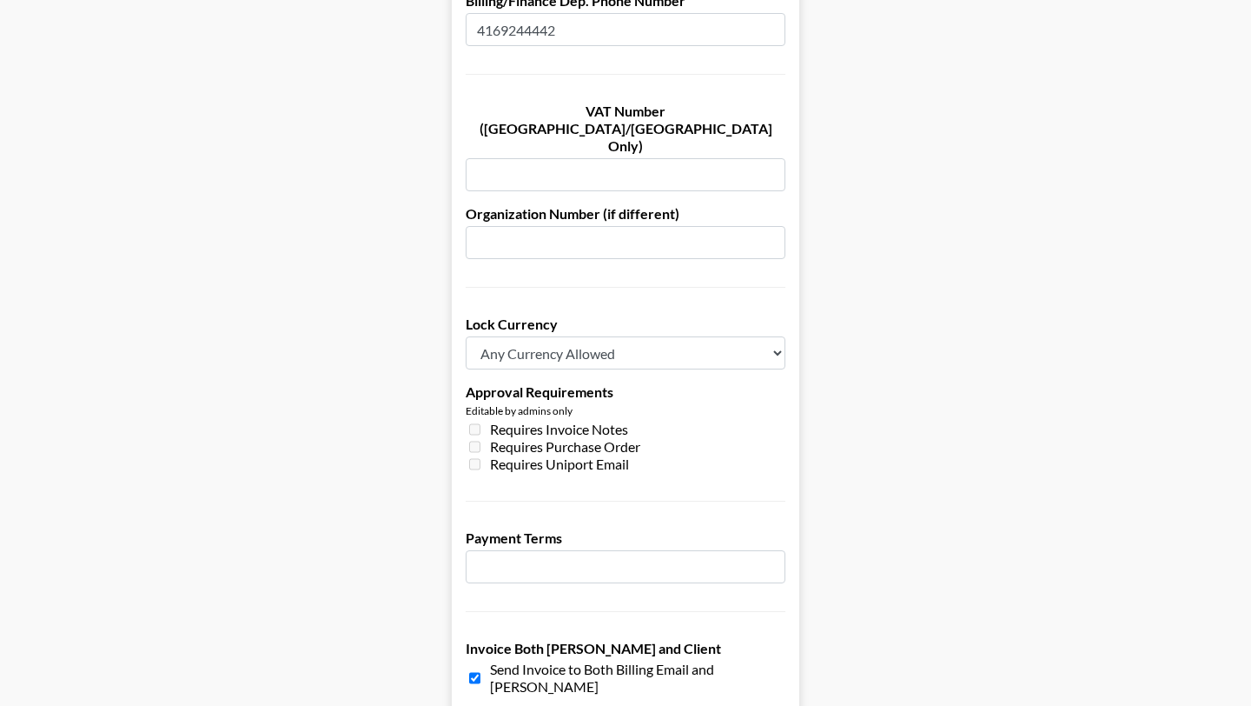
scroll to position [1284, 0]
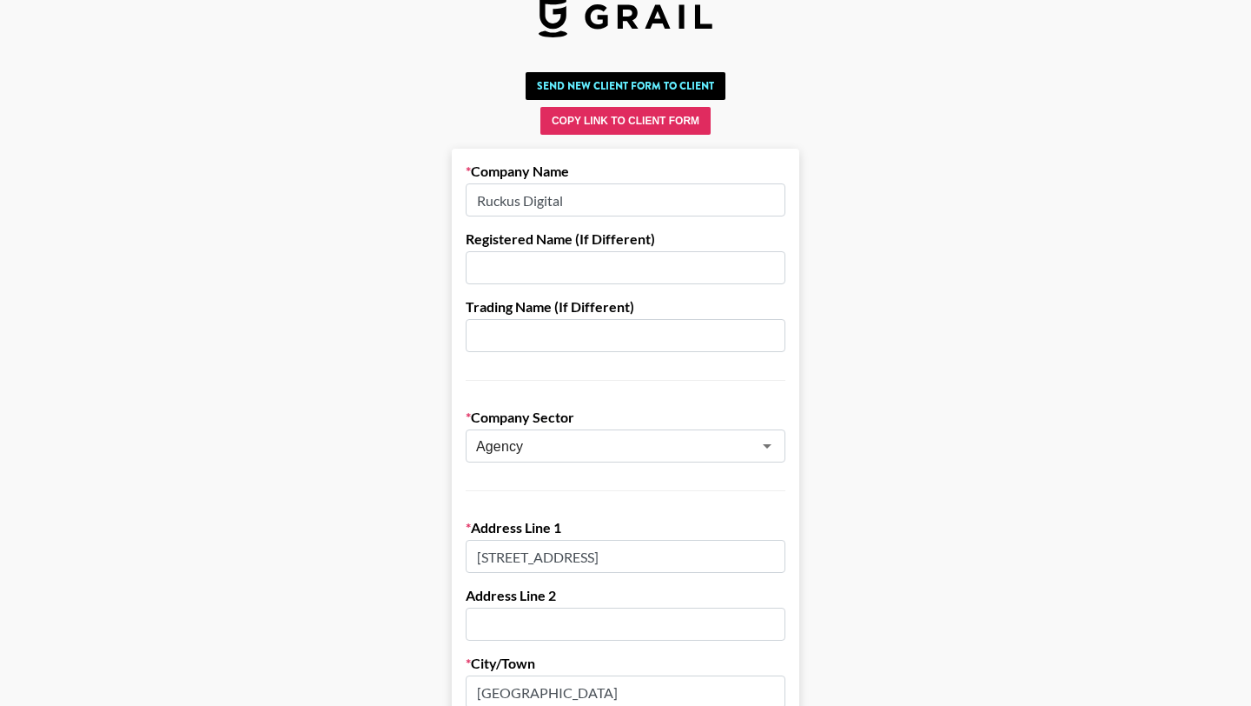
scroll to position [0, 0]
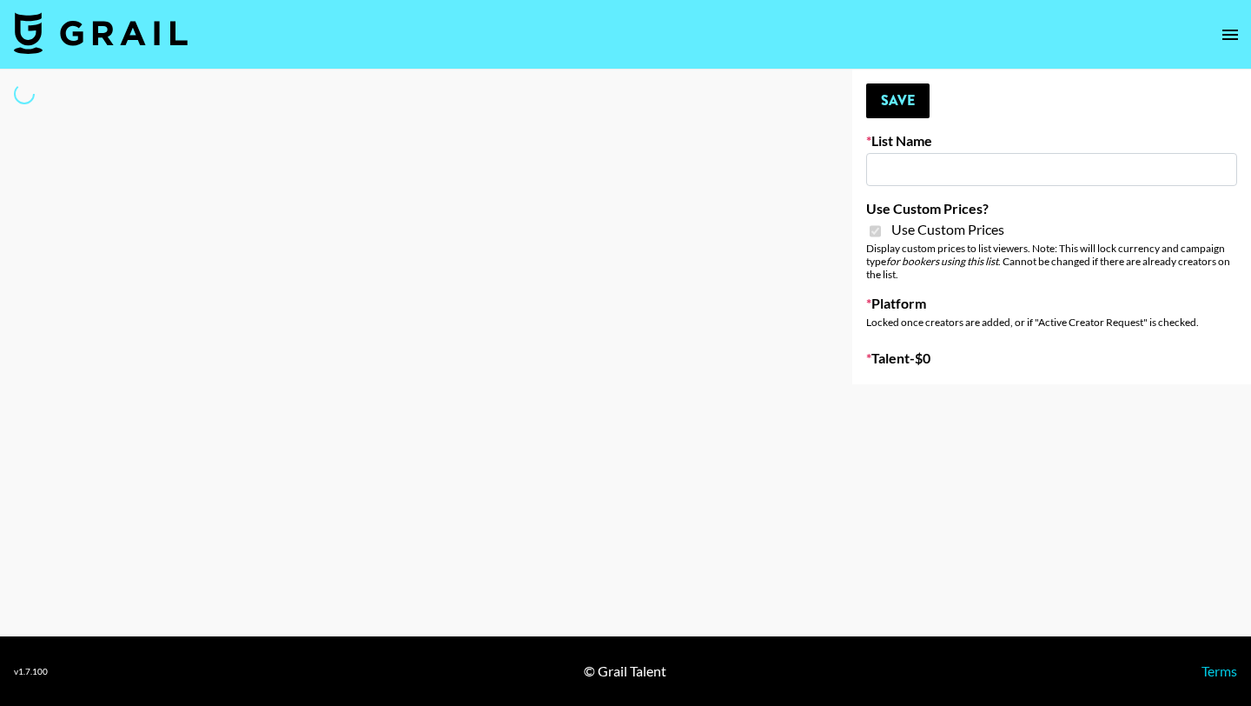
type input "Dime Beauty"
checkbox input "true"
select select "Brand"
type input "Laifen (IG)"
checkbox input "true"
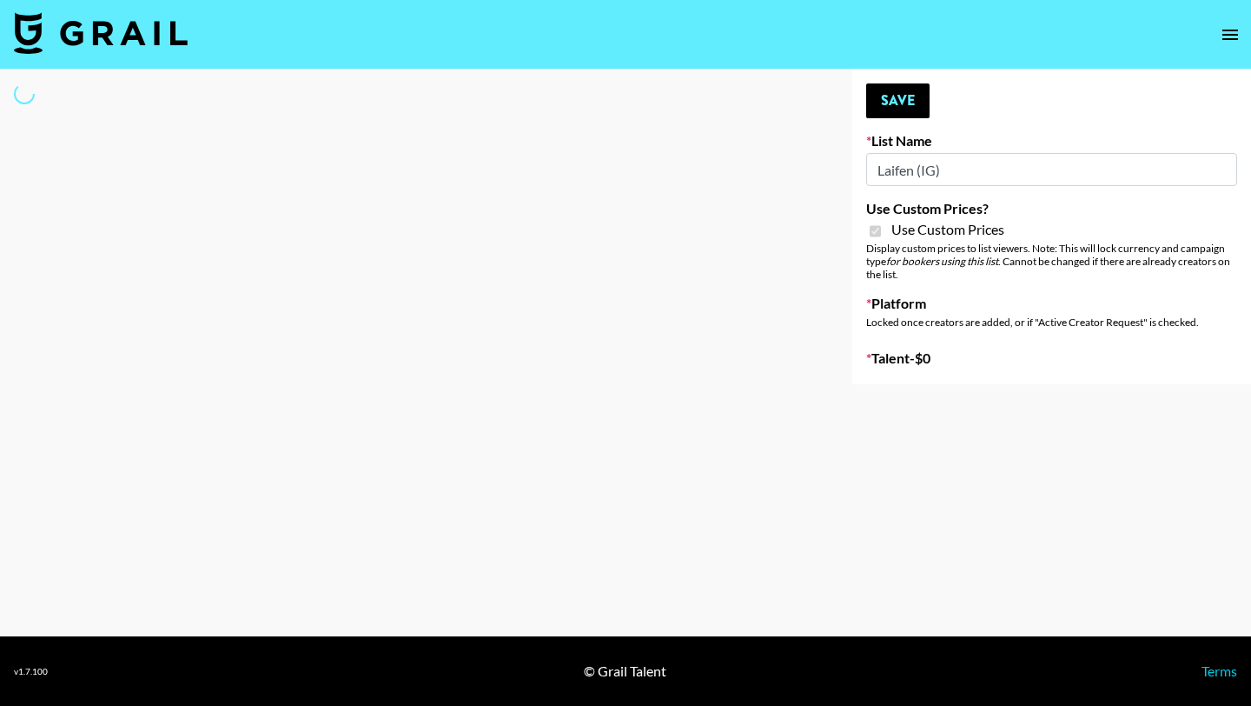
select select "Brand"
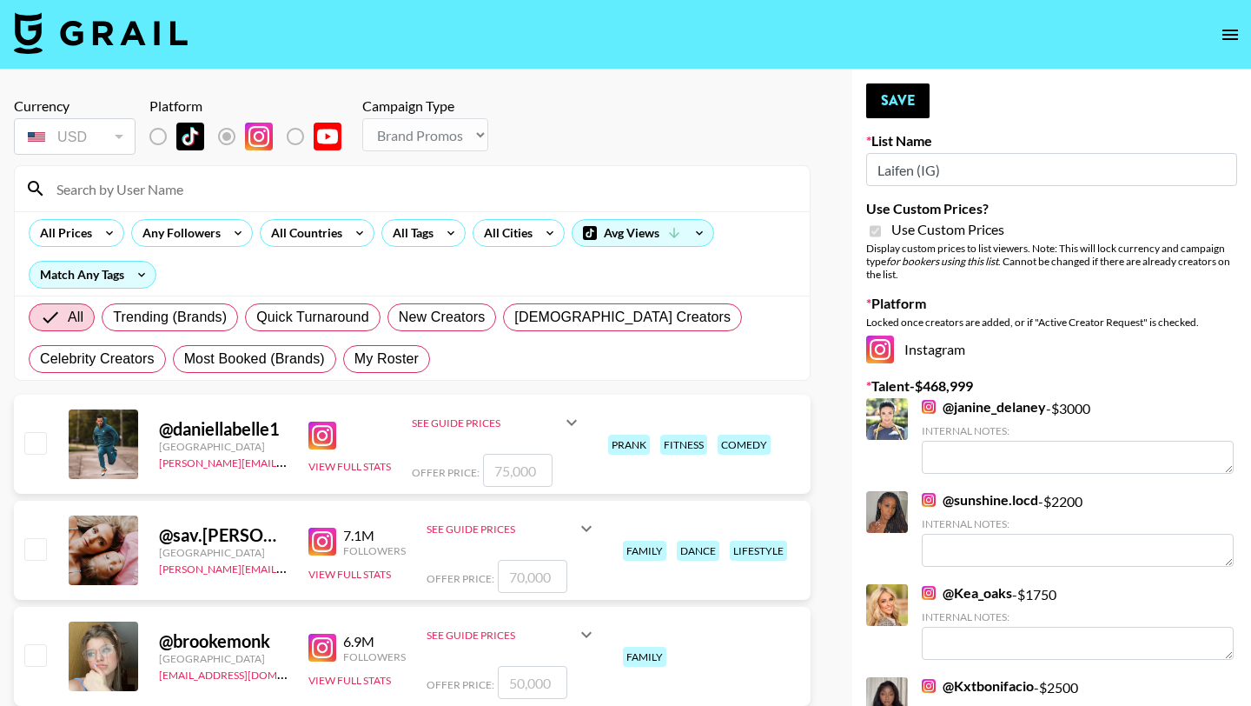
click at [189, 196] on input at bounding box center [422, 189] width 753 height 28
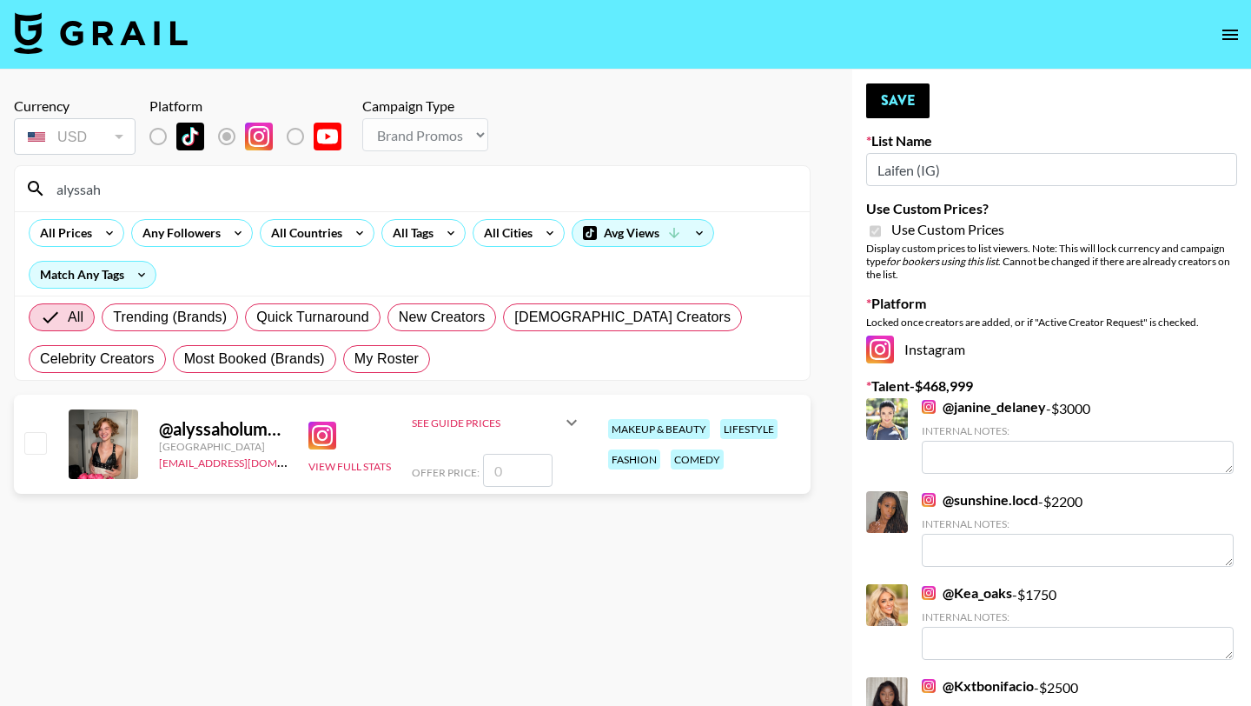
type input "alyssah"
click at [534, 479] on input "number" at bounding box center [518, 470] width 70 height 33
type input "1"
checkbox input "true"
type input "1220"
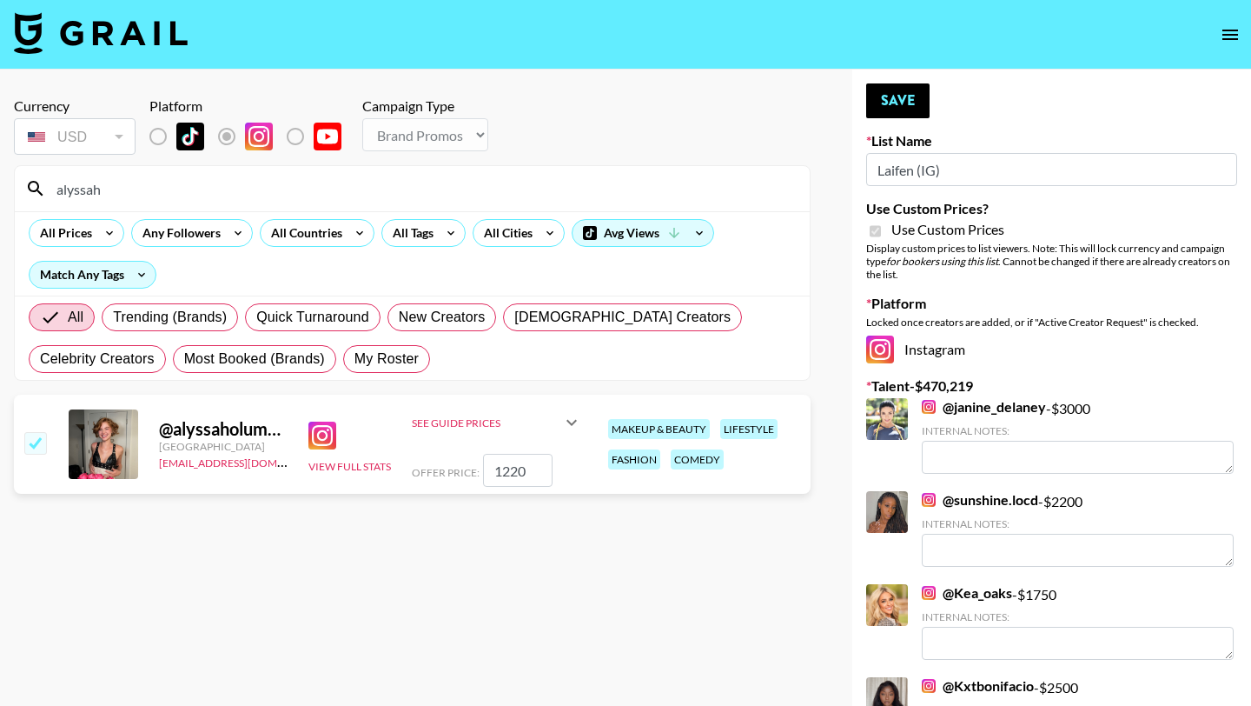
click at [348, 179] on input "alyssah" at bounding box center [422, 189] width 753 height 28
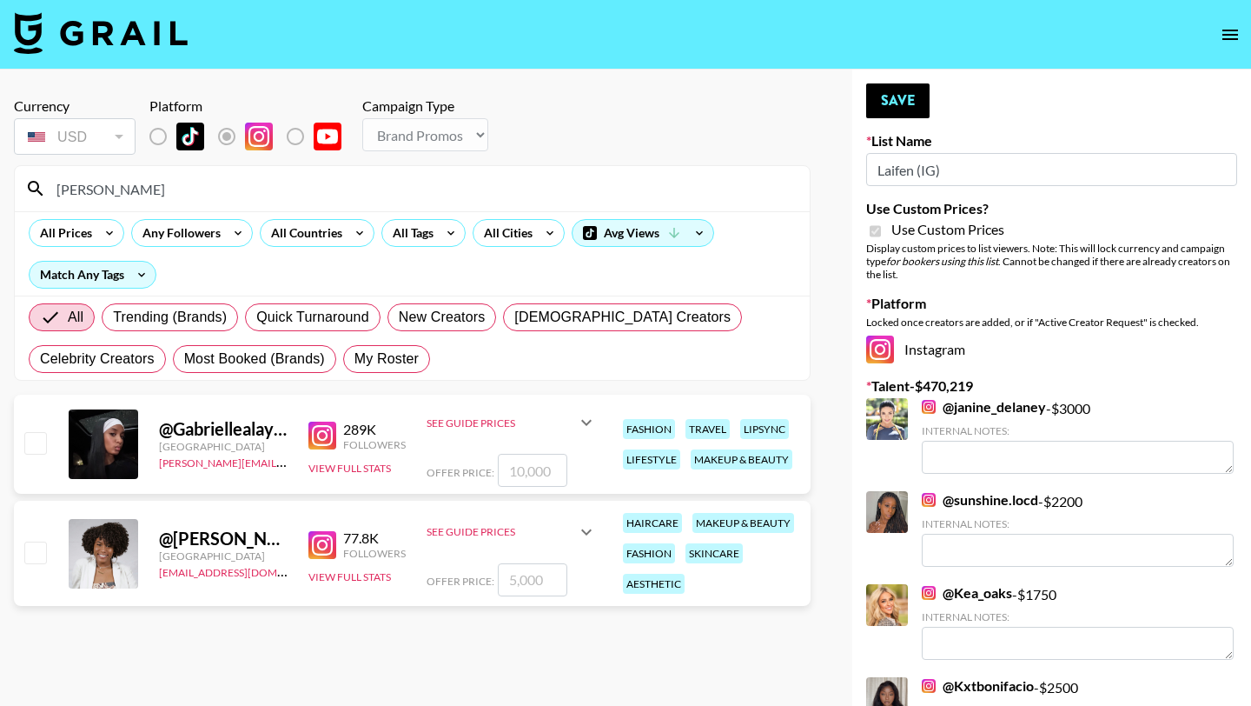
type input "gabrielle"
click at [520, 571] on input "number" at bounding box center [533, 579] width 70 height 33
type input "1"
checkbox input "true"
type input "1200"
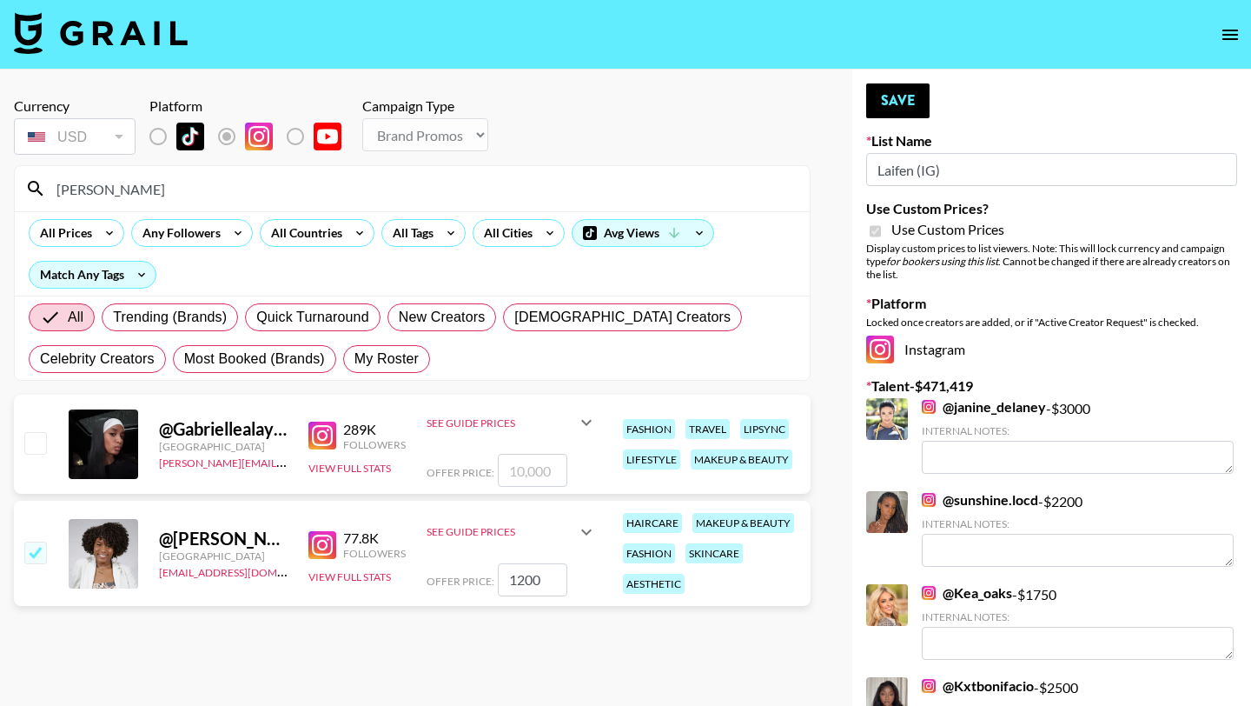
click at [268, 183] on input "gabrielle" at bounding box center [422, 189] width 753 height 28
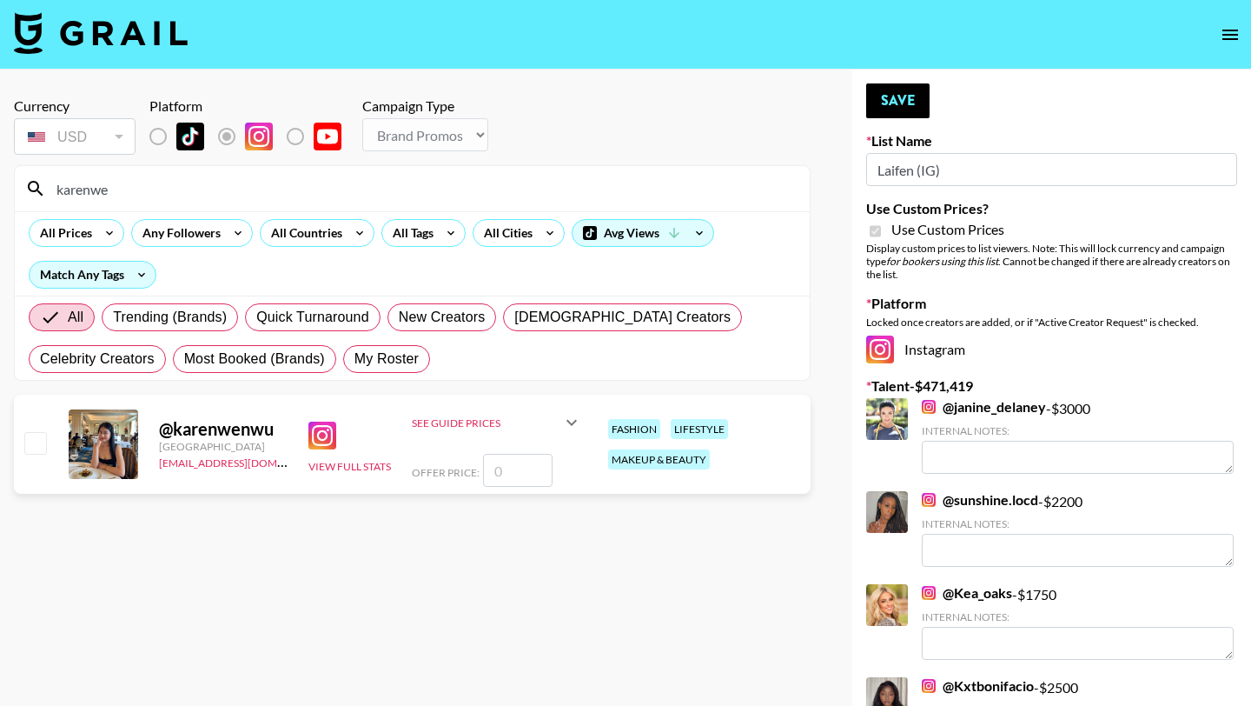
type input "karenwe"
click at [534, 479] on input "number" at bounding box center [518, 470] width 70 height 33
type input "1"
checkbox input "true"
type input "10000"
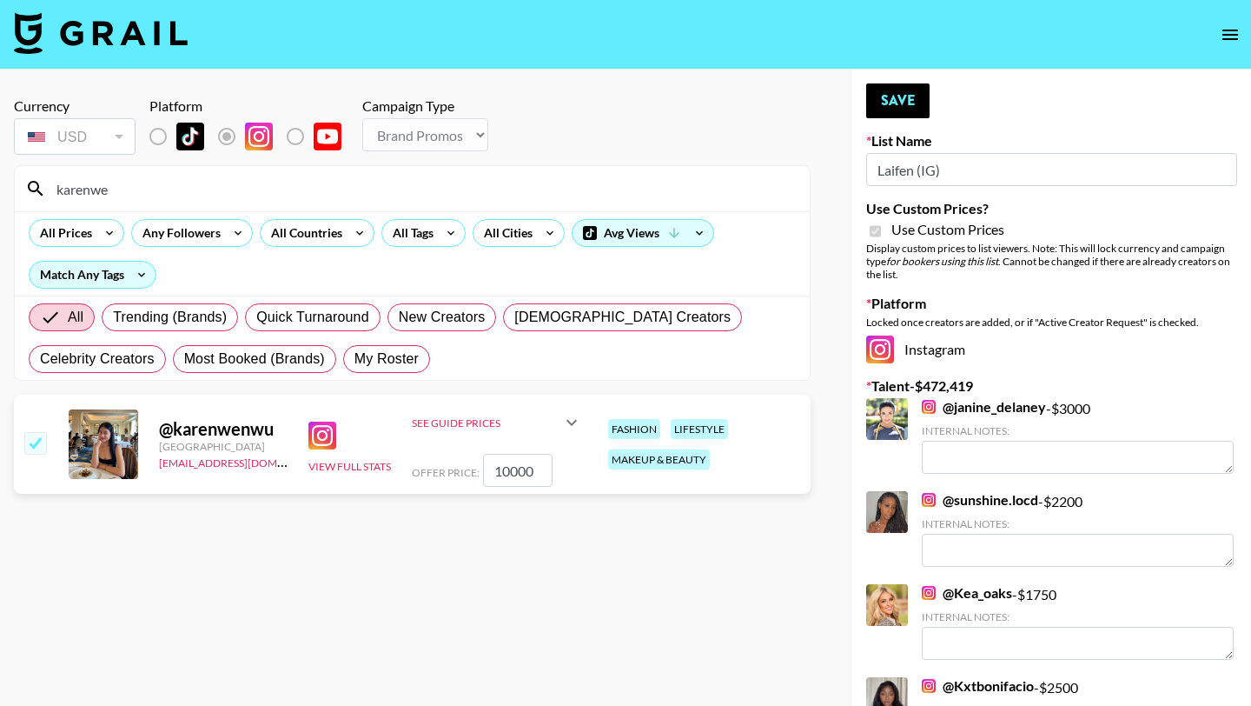
checkbox input "true"
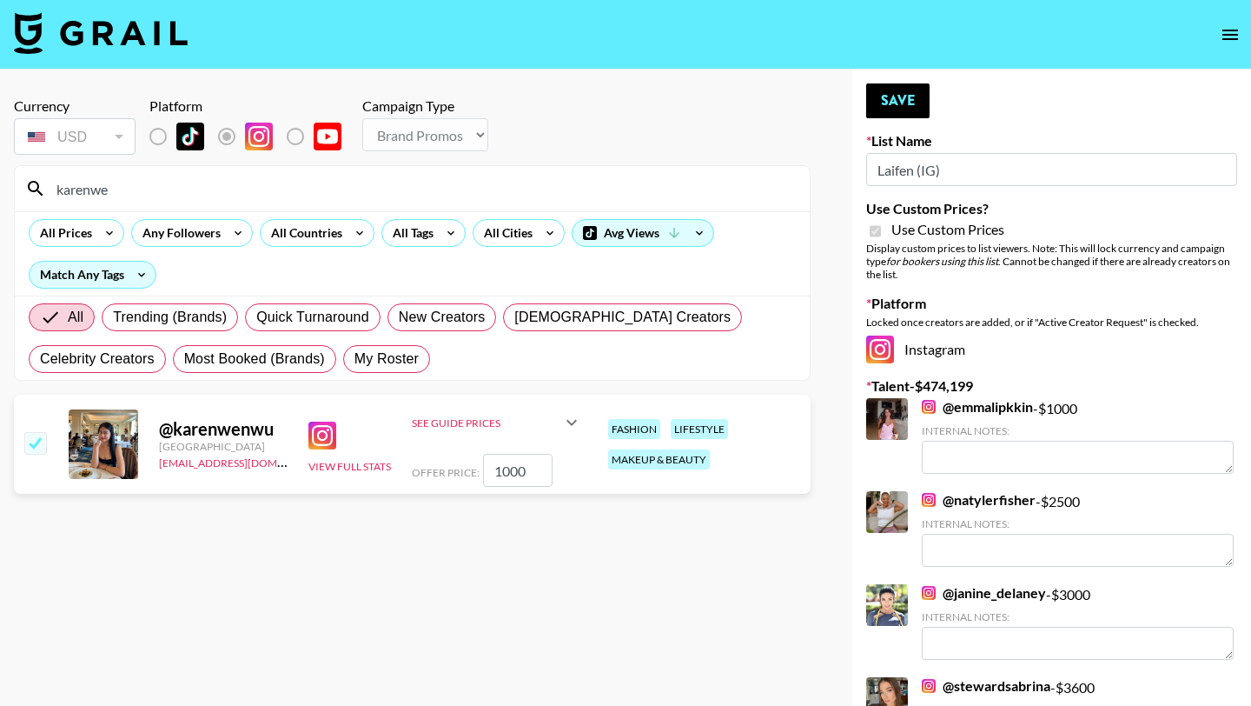
type input "1000"
click at [254, 192] on input "karenwe" at bounding box center [422, 189] width 753 height 28
type input "siennacart"
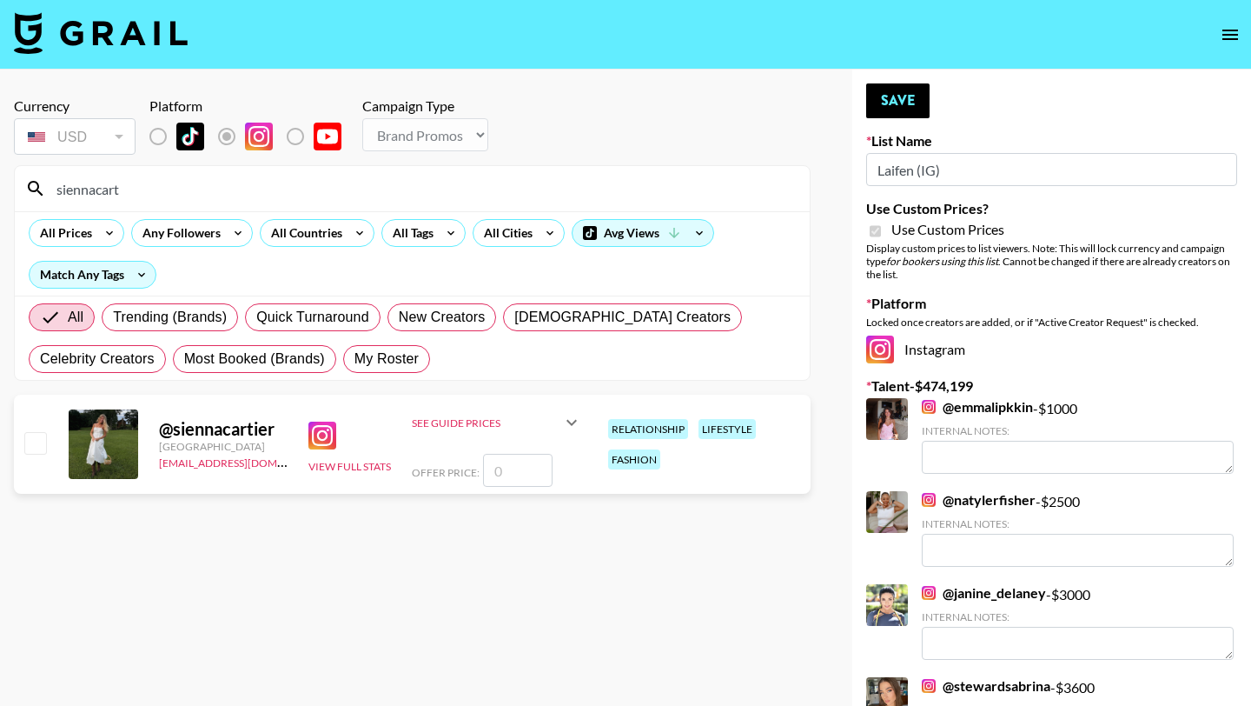
click at [524, 461] on input "number" at bounding box center [518, 470] width 70 height 33
type input "2"
checkbox input "true"
type input "2000"
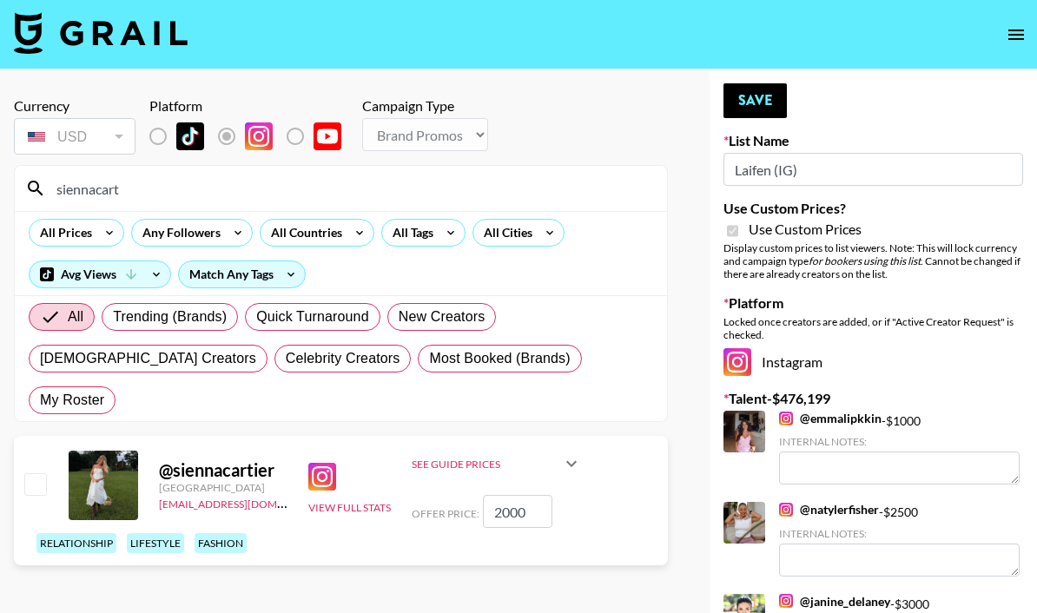
checkbox input "false"
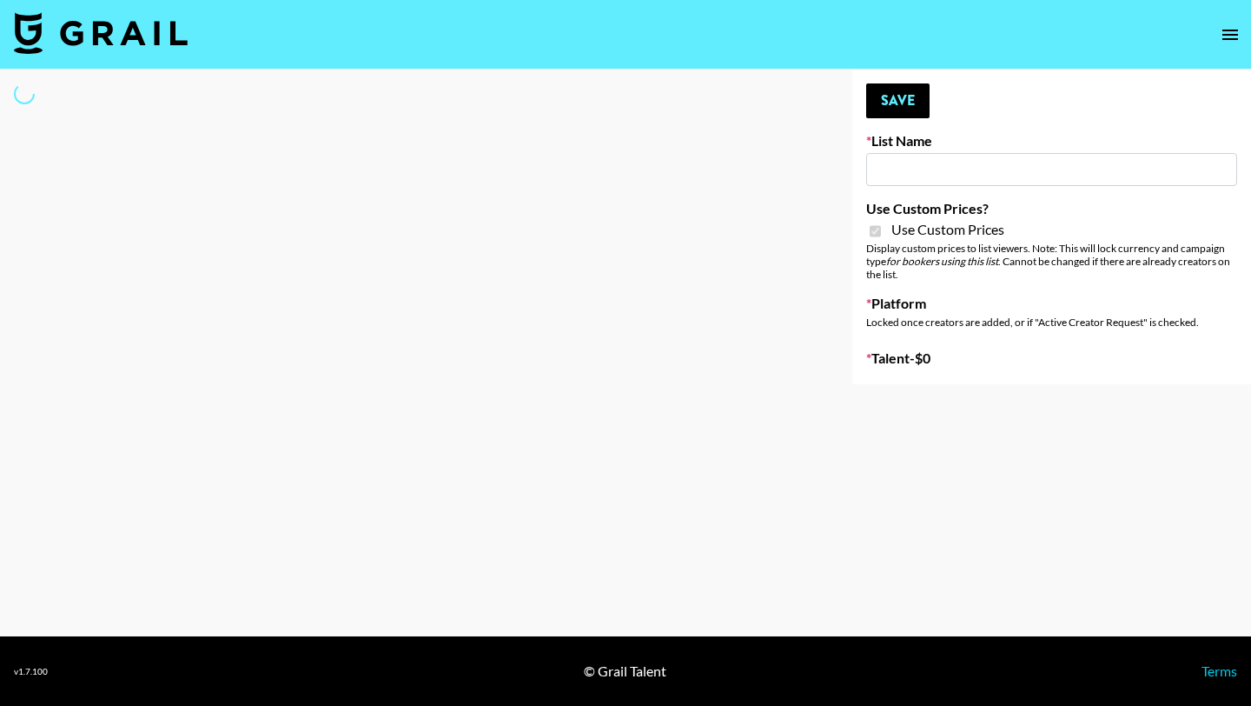
type input "Kids / Toy Accounts"
checkbox input "true"
select select "Brand"
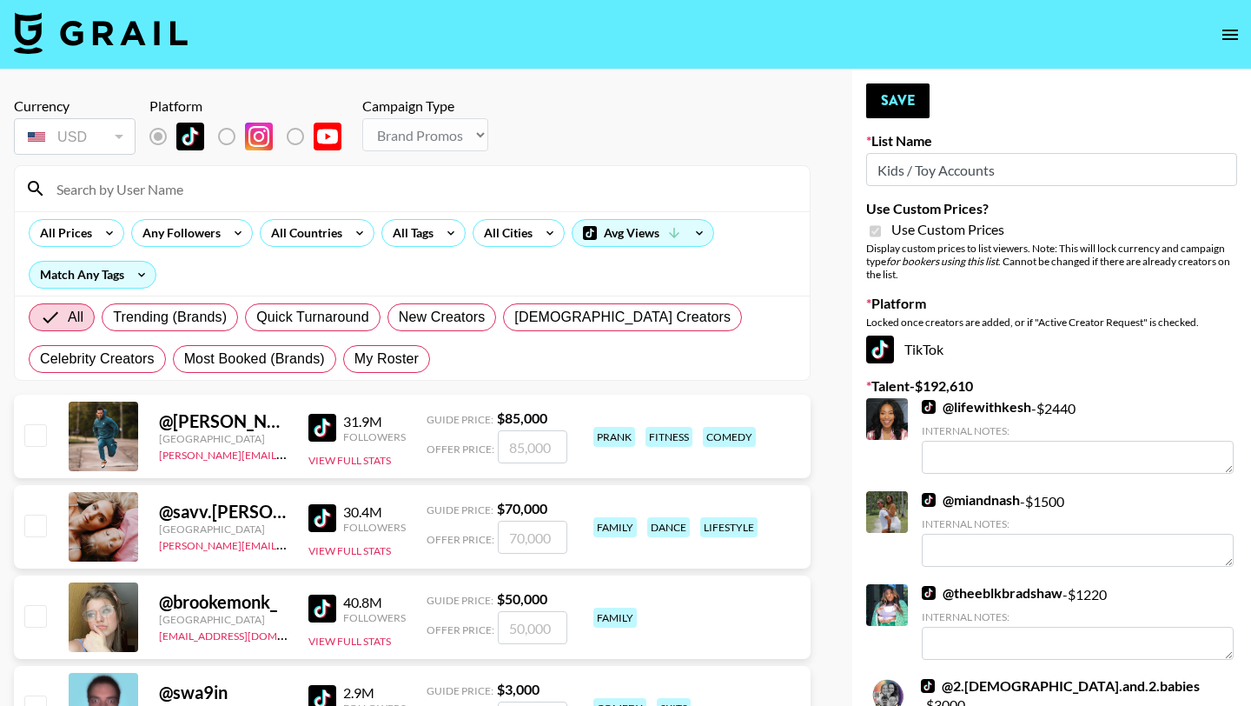
click at [123, 178] on input at bounding box center [422, 189] width 753 height 28
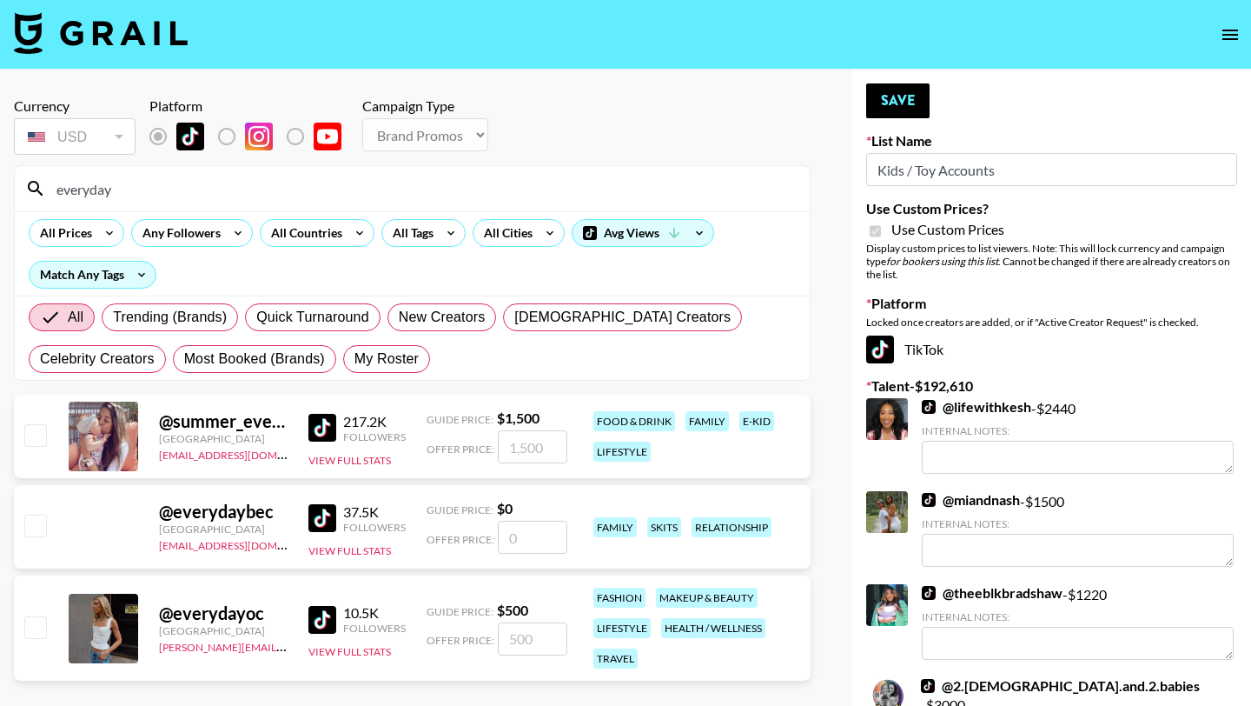
type input "everyday"
click at [514, 521] on input "number" at bounding box center [533, 536] width 70 height 33
type input "3"
checkbox input "true"
type input "3600"
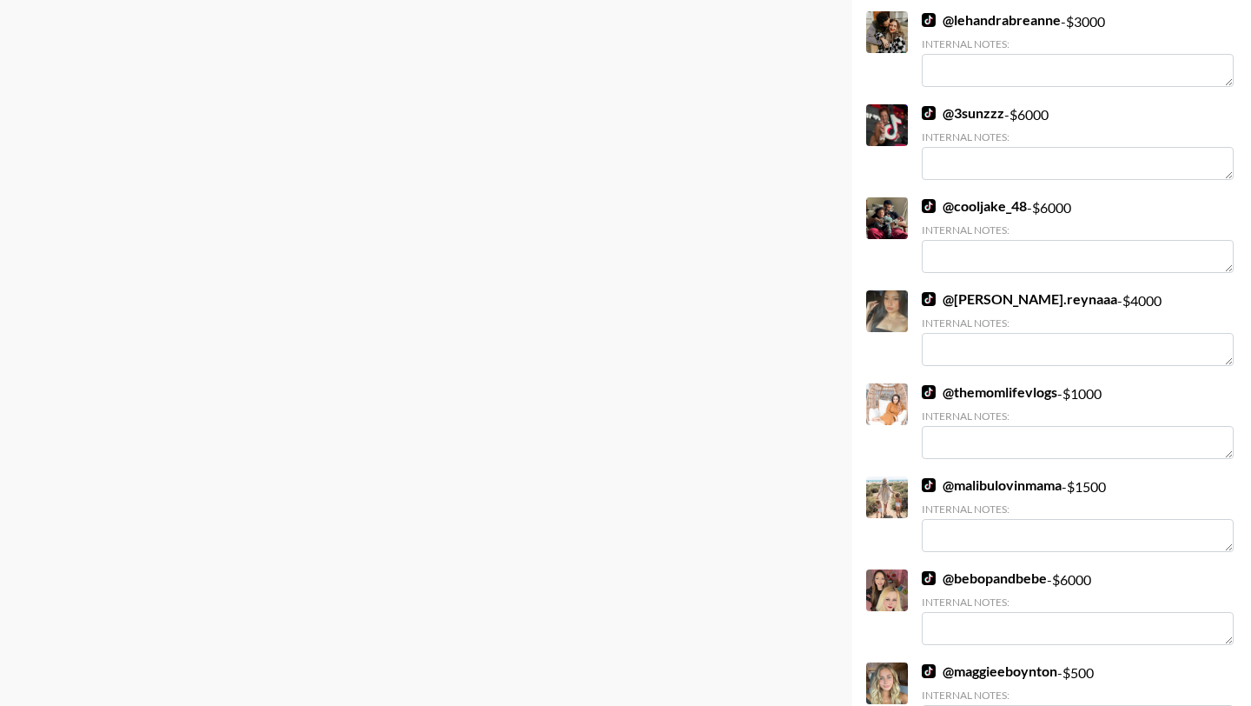
scroll to position [5075, 0]
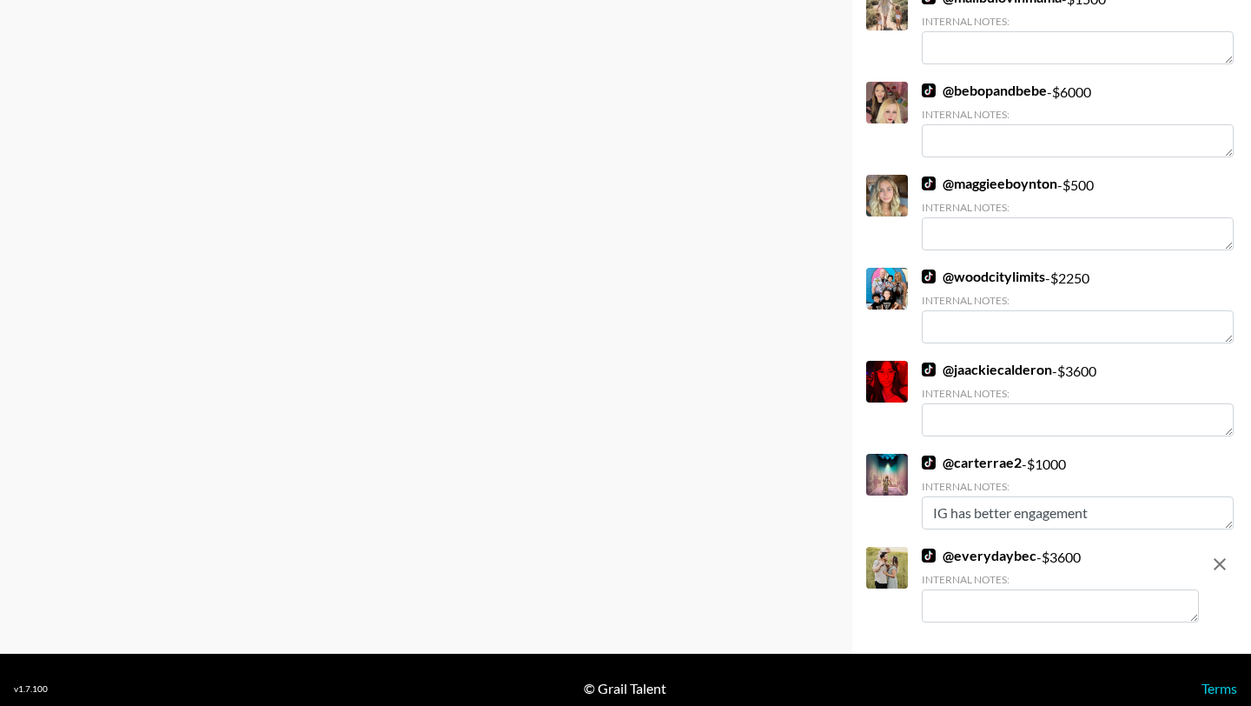
click at [1106, 593] on textarea at bounding box center [1060, 605] width 277 height 33
type textarea "Instagram: 162K followers"
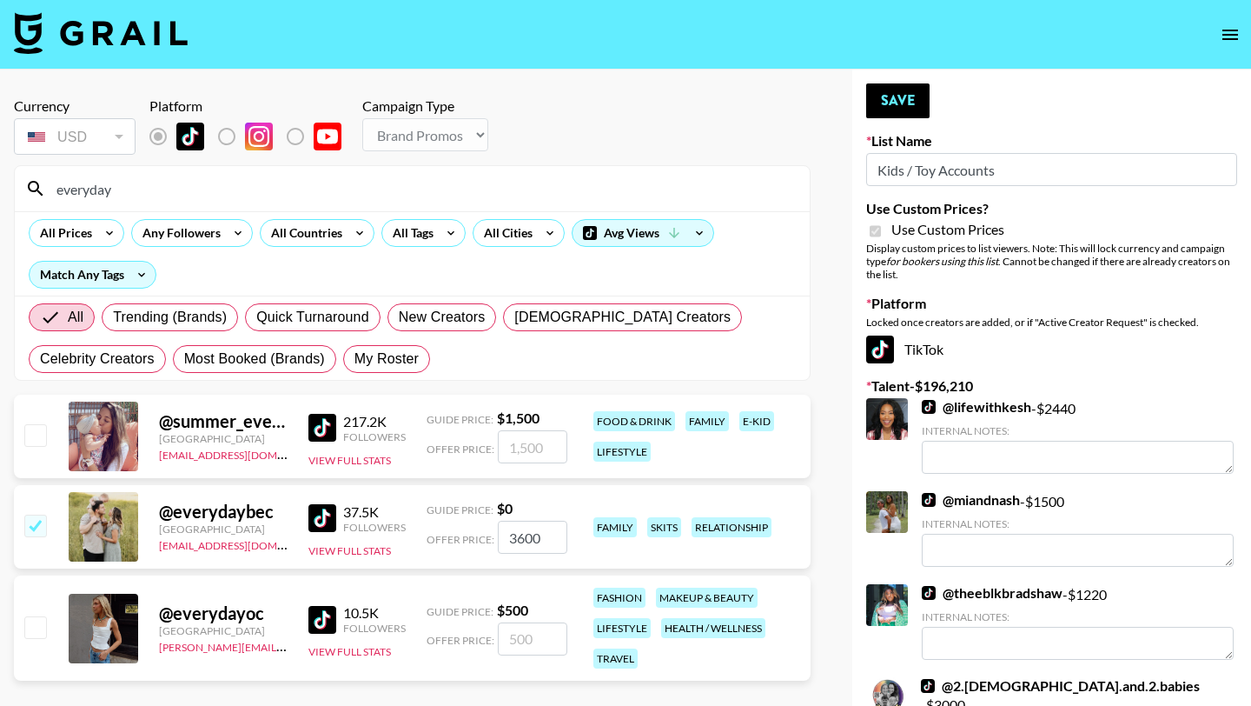
click at [265, 195] on input "everyday" at bounding box center [422, 189] width 753 height 28
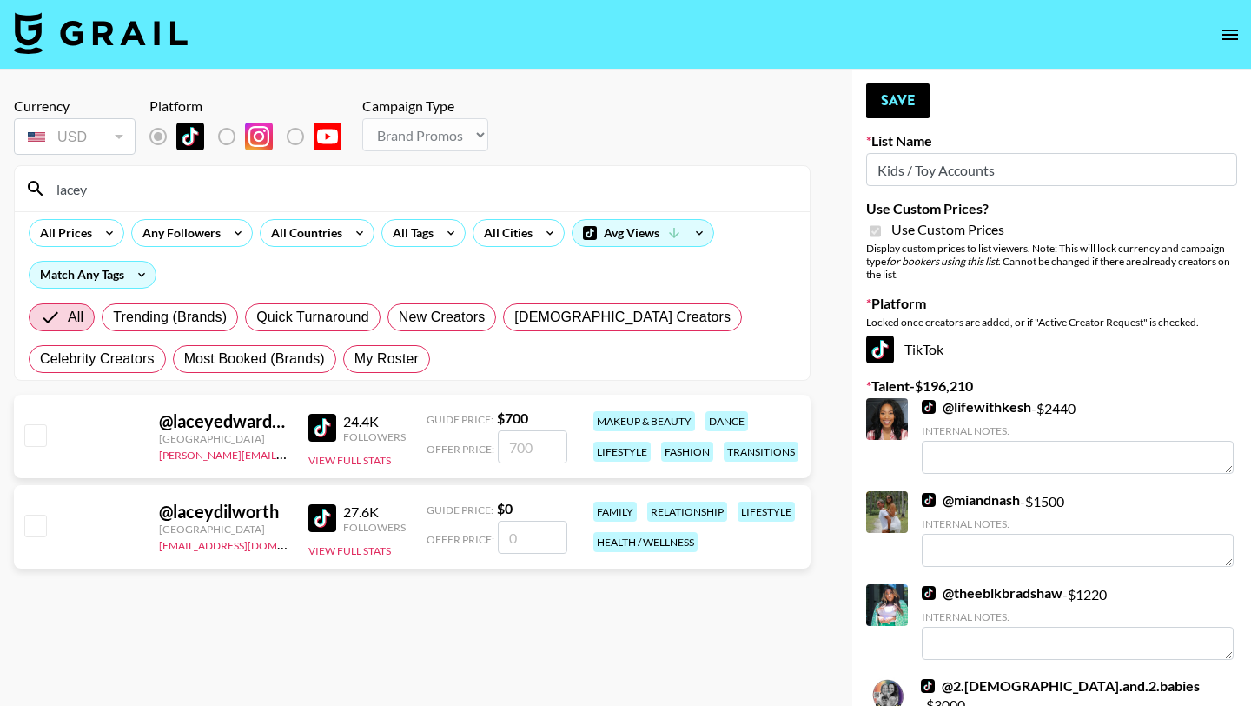
type input "lacey"
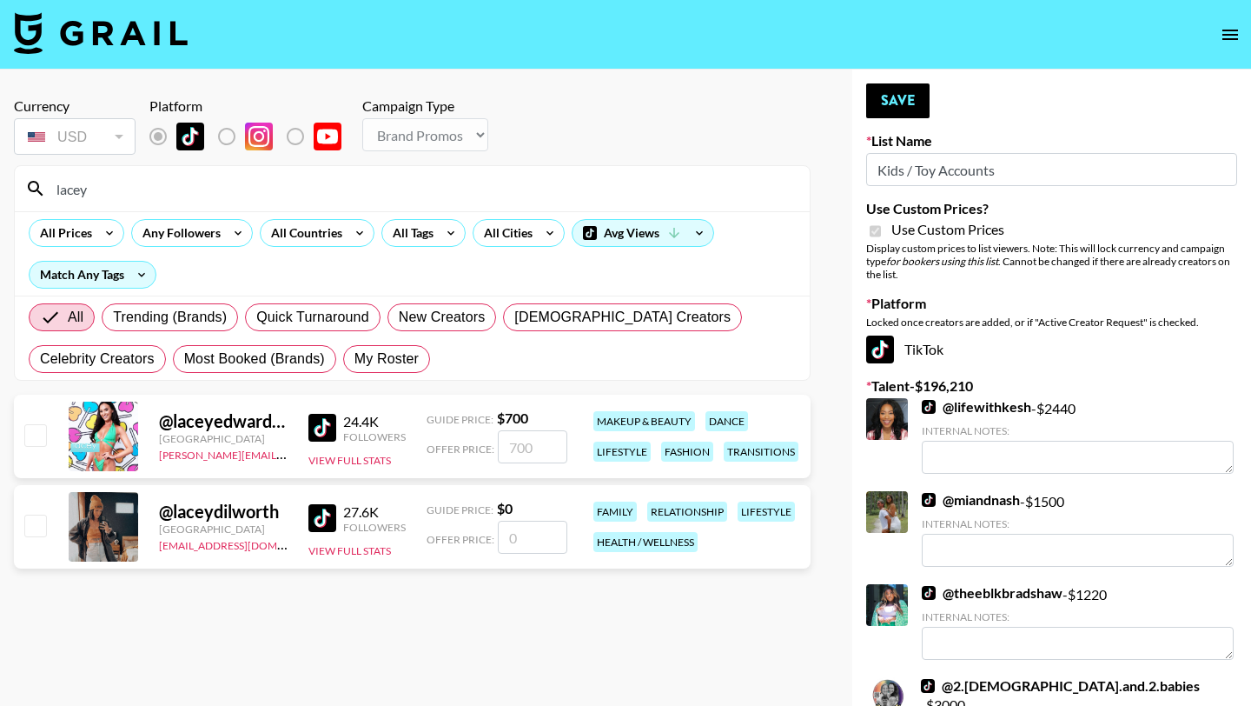
click at [507, 522] on input "number" at bounding box center [533, 536] width 70 height 33
click at [506, 547] on input "number" at bounding box center [533, 536] width 70 height 33
checkbox input "true"
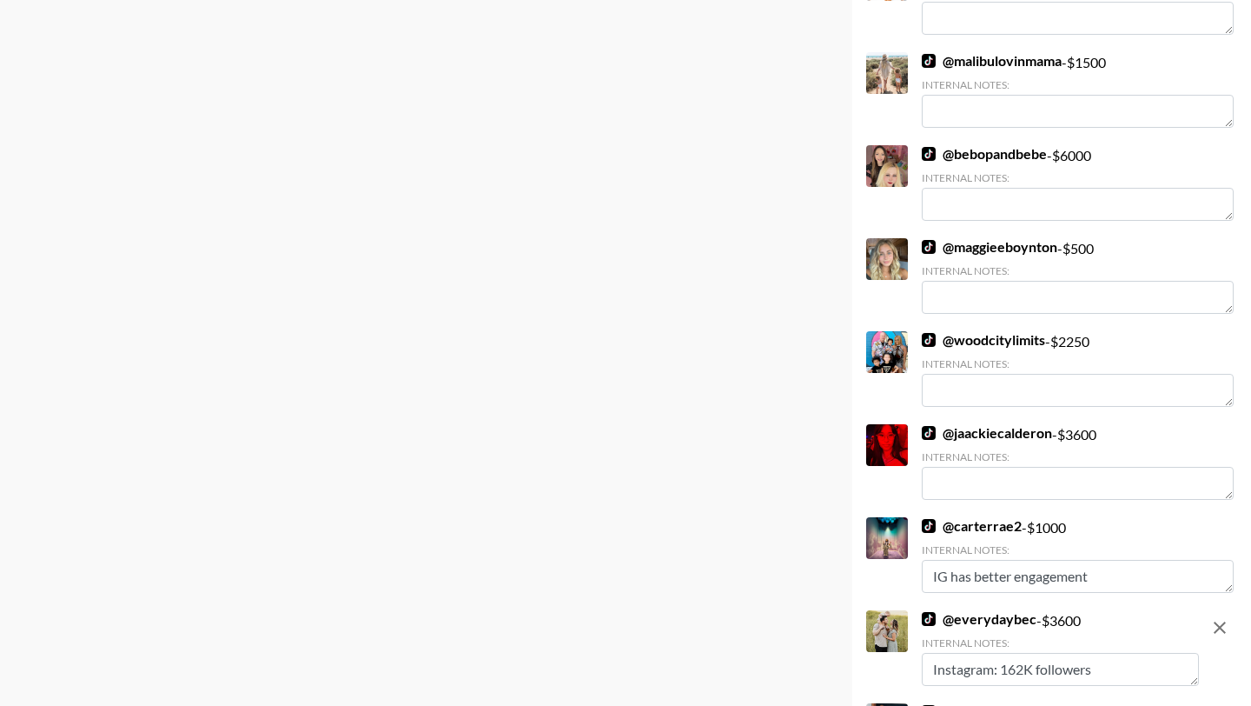
scroll to position [5168, 0]
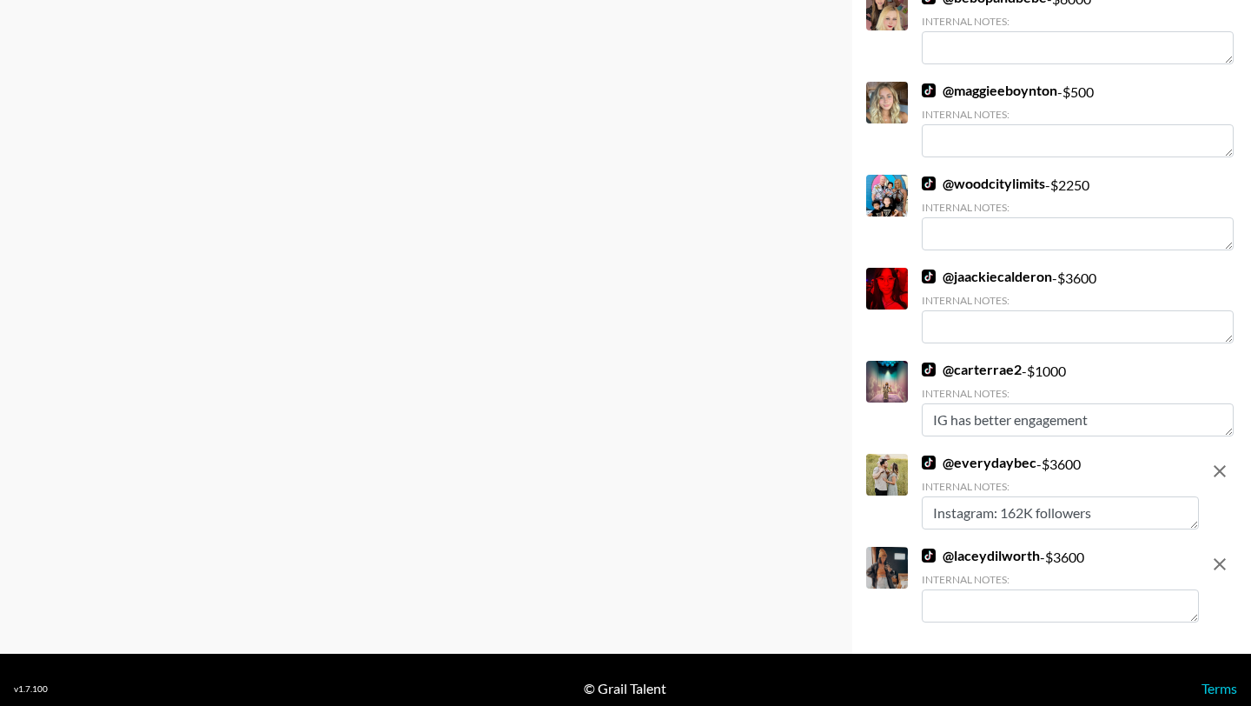
type input "3600"
click at [953, 573] on div "Internal Notes:" at bounding box center [1060, 579] width 277 height 13
click at [947, 589] on textarea at bounding box center [1060, 605] width 277 height 33
type textarea "Instagram: 152K followers"
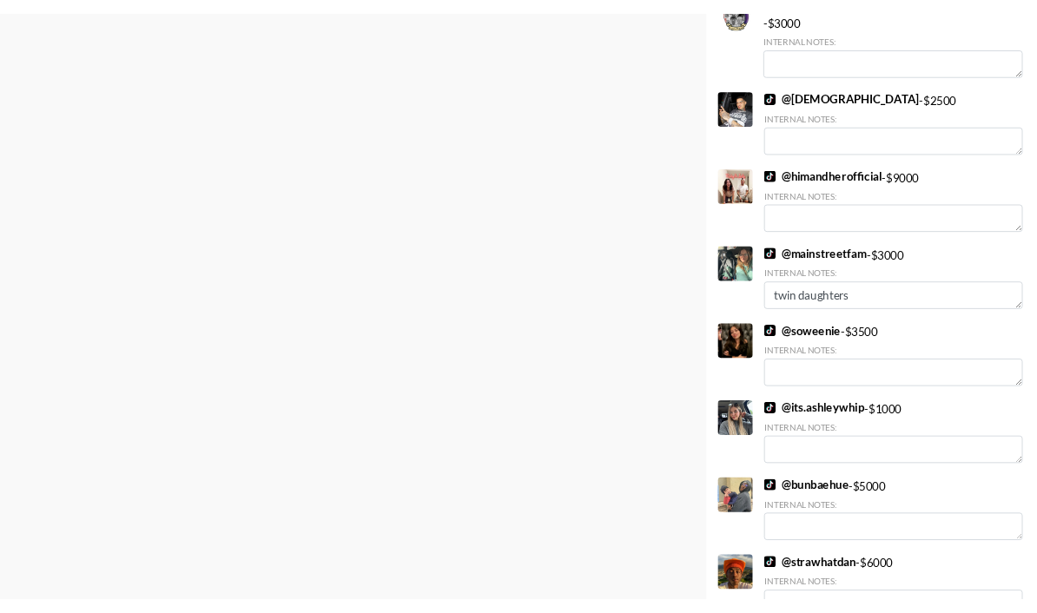
scroll to position [0, 0]
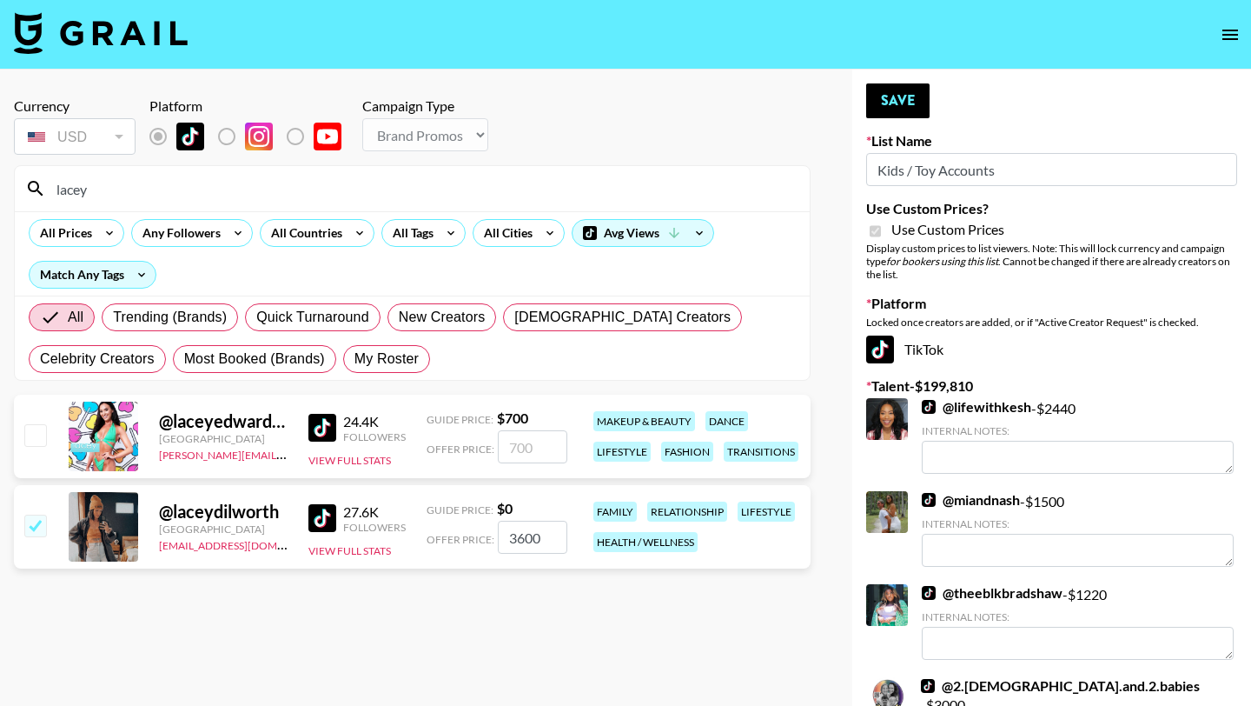
click at [205, 169] on div "lacey" at bounding box center [412, 188] width 795 height 45
click at [189, 193] on input "lacey" at bounding box center [422, 189] width 753 height 28
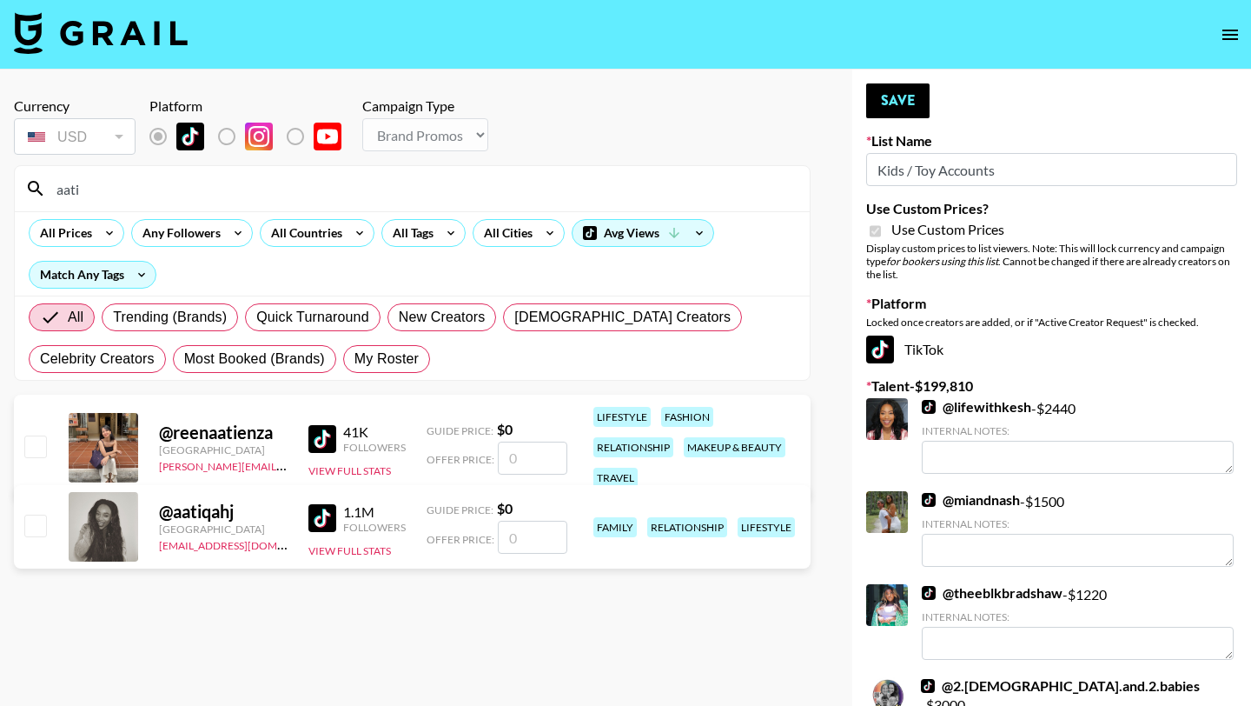
type input "aati"
click at [514, 539] on input "number" at bounding box center [533, 536] width 70 height 33
click at [535, 536] on input "number" at bounding box center [533, 536] width 70 height 33
checkbox input "true"
type input "3000"
